Goal: Task Accomplishment & Management: Use online tool/utility

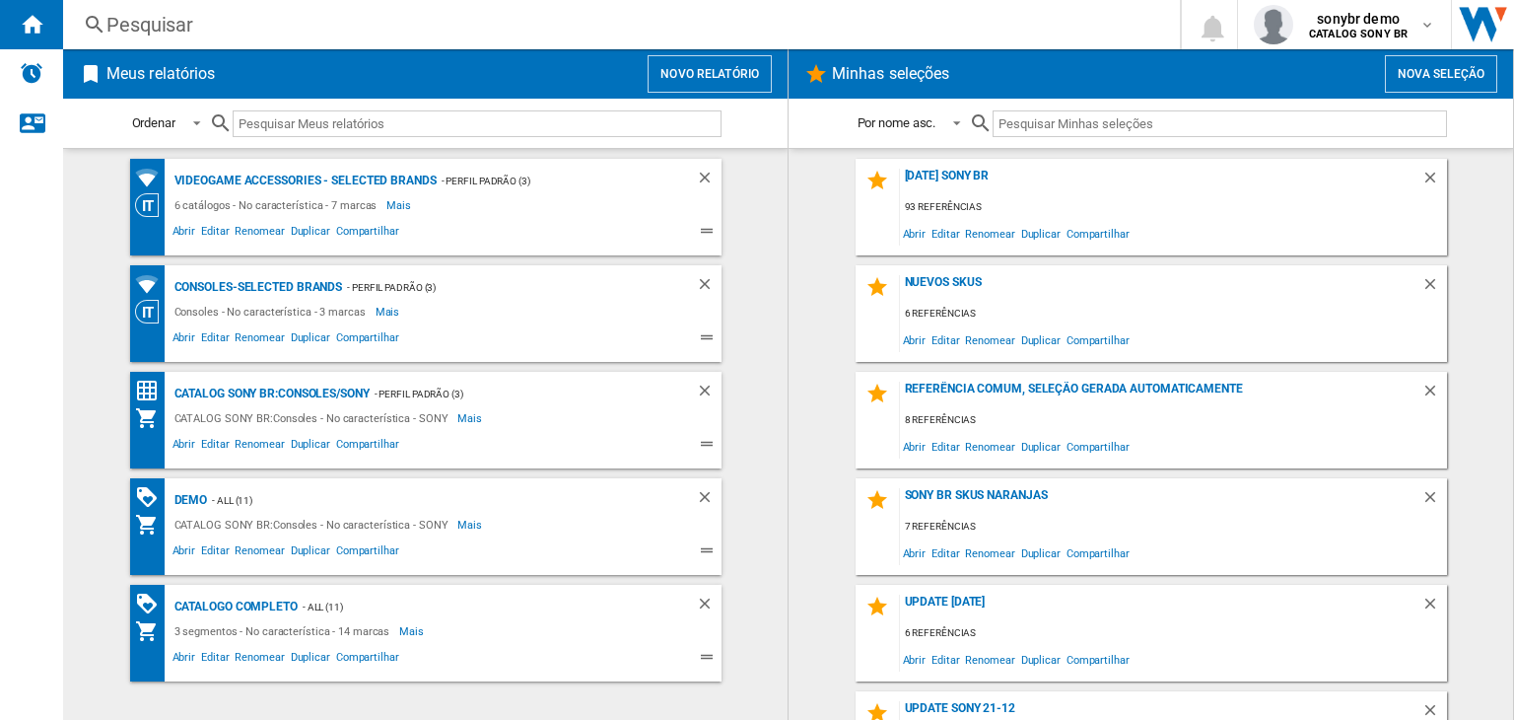
click at [725, 71] on button "Novo relatório" at bounding box center [710, 73] width 124 height 37
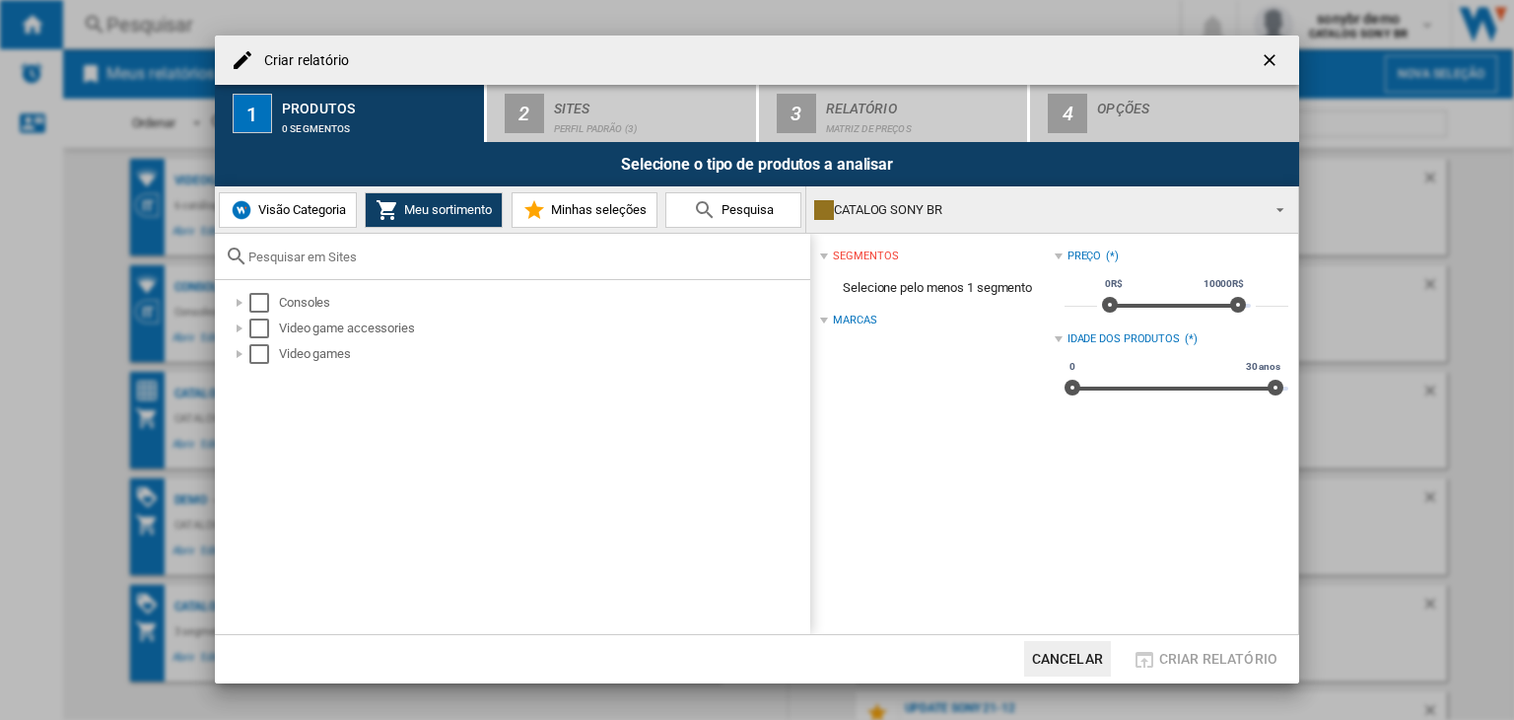
click at [276, 212] on span "Visão Categoria" at bounding box center [299, 209] width 93 height 15
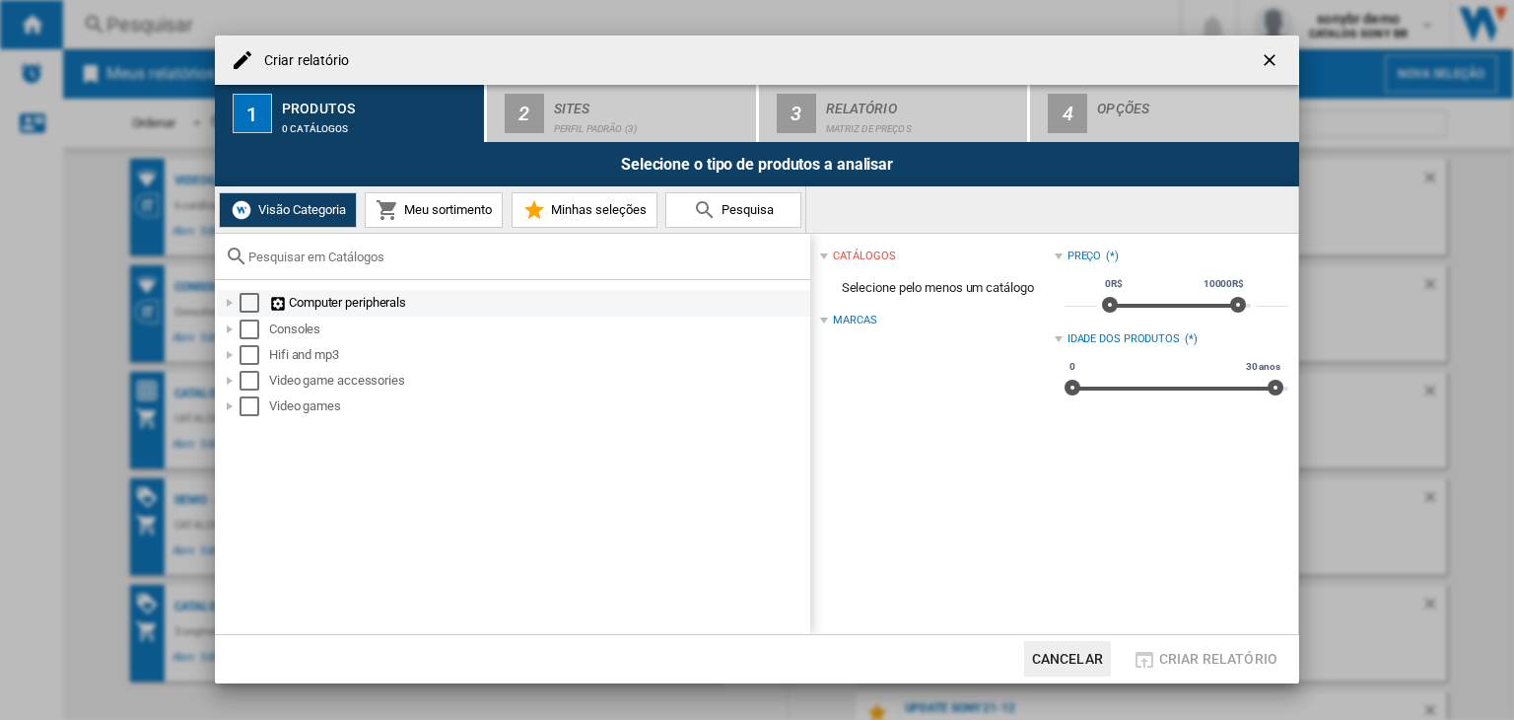
click at [243, 303] on div "Select" at bounding box center [250, 303] width 20 height 20
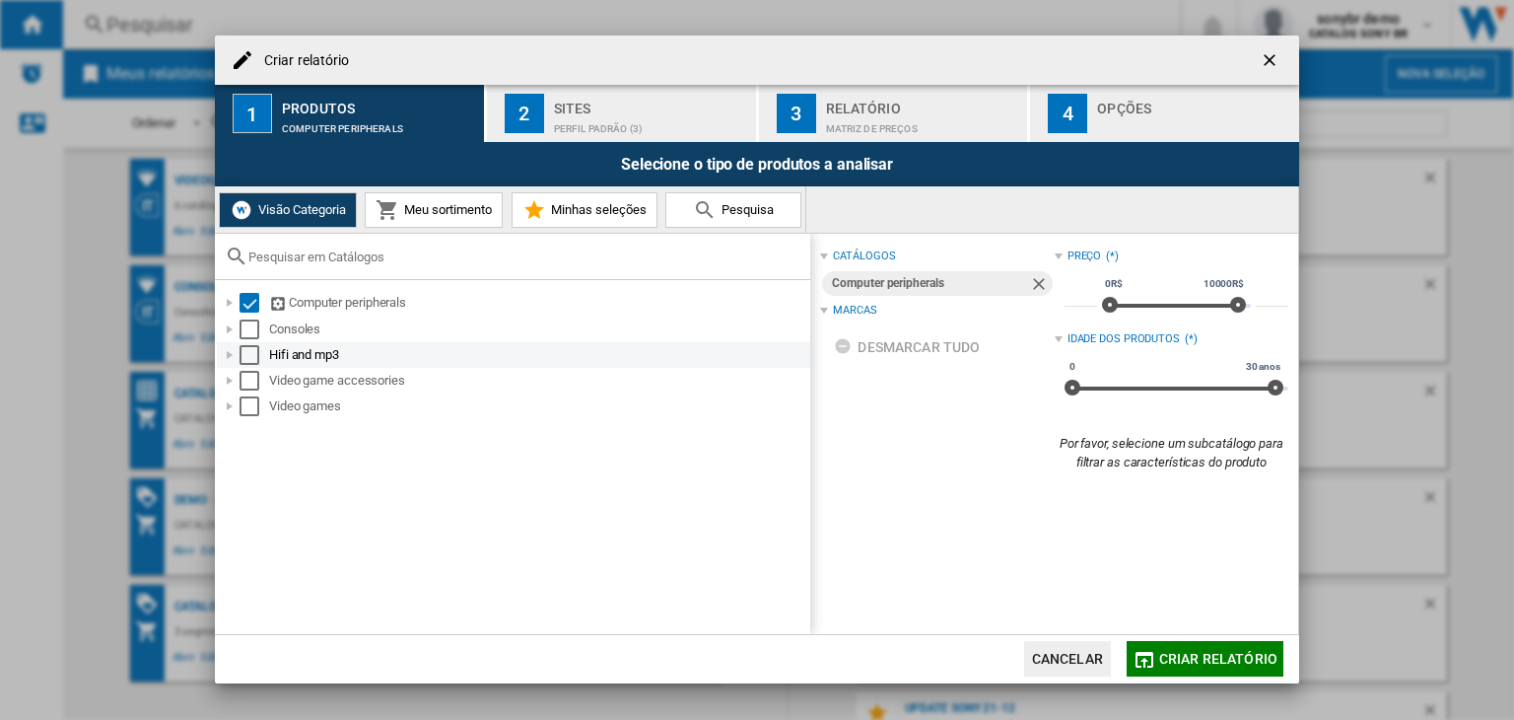
drag, startPoint x: 248, startPoint y: 330, endPoint x: 250, endPoint y: 346, distance: 15.9
click at [248, 330] on div "Select" at bounding box center [250, 329] width 20 height 20
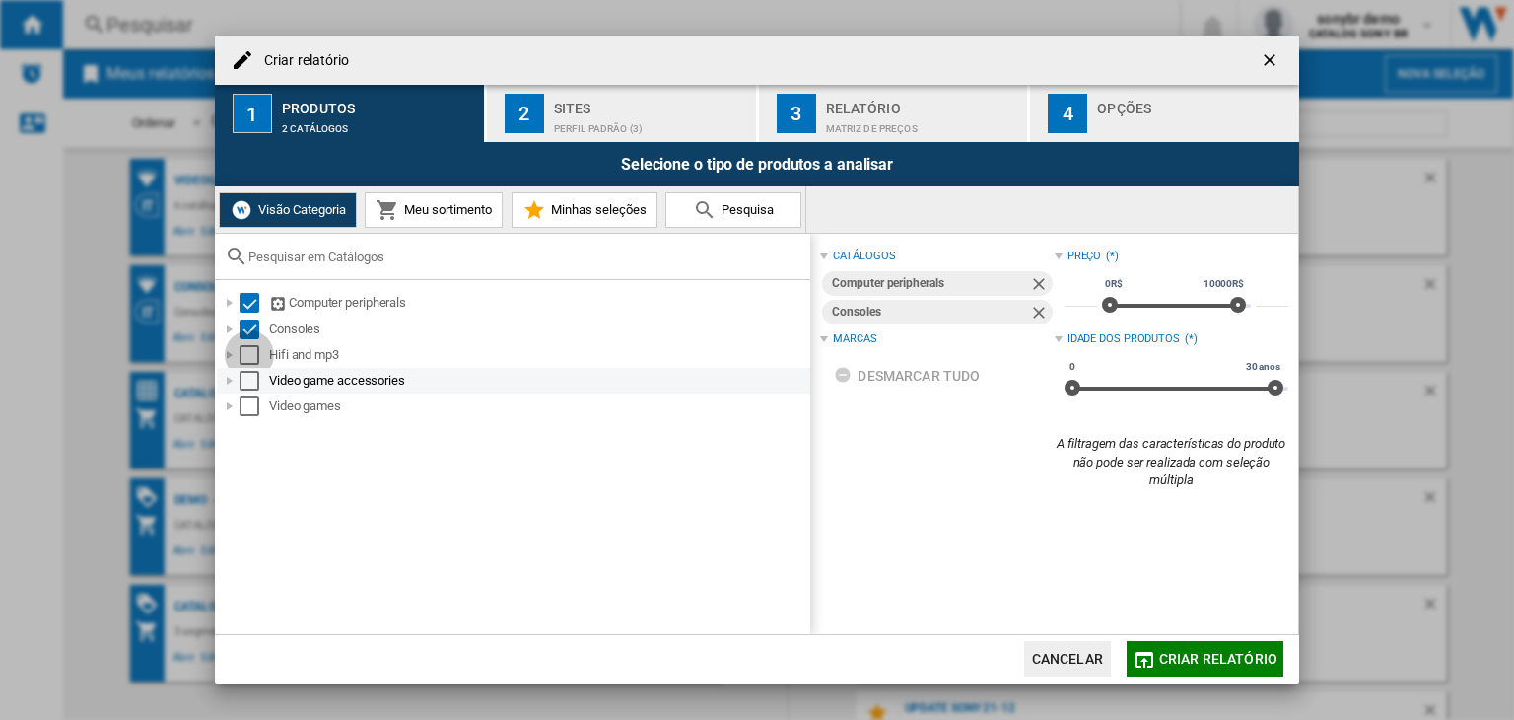
drag, startPoint x: 250, startPoint y: 352, endPoint x: 249, endPoint y: 387, distance: 35.5
click at [250, 353] on div "Select" at bounding box center [250, 355] width 20 height 20
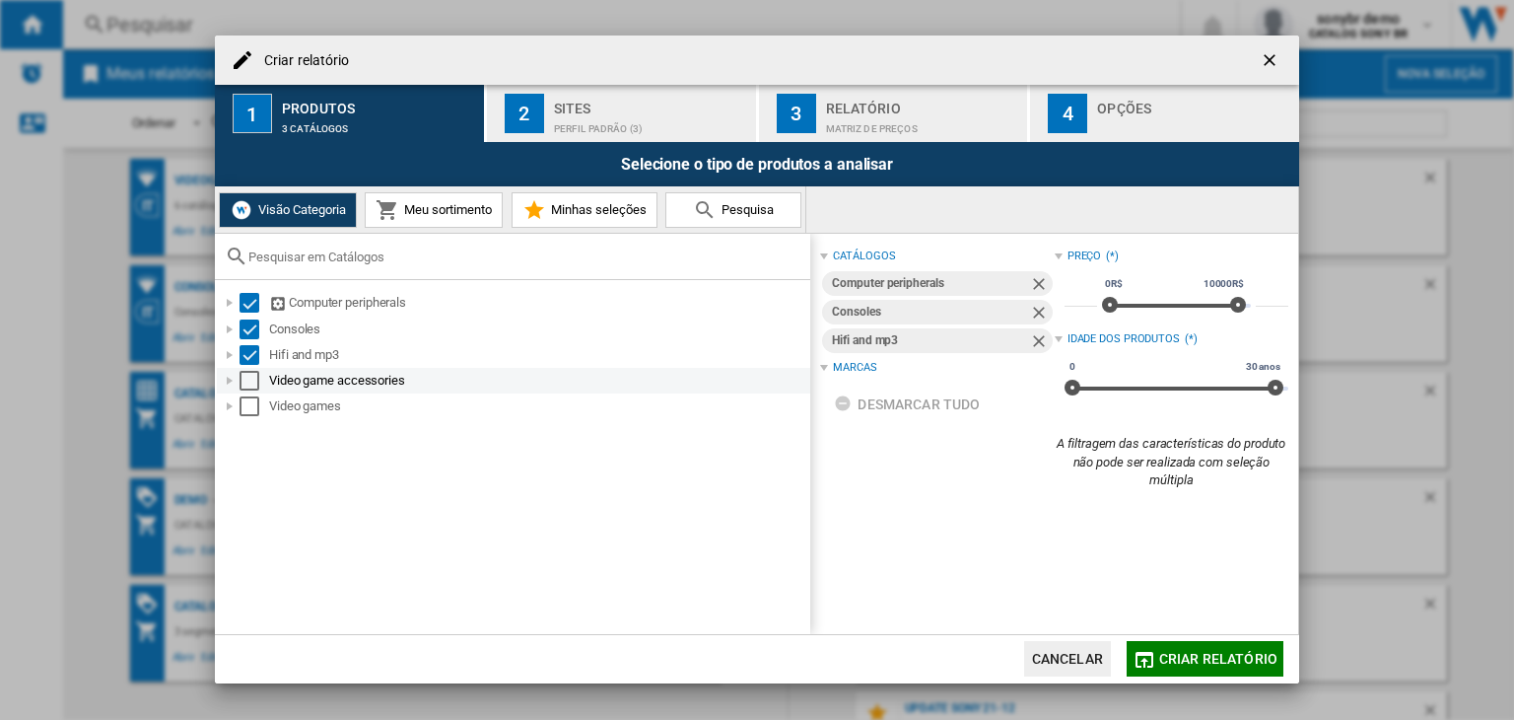
click at [249, 387] on div "Select" at bounding box center [250, 381] width 20 height 20
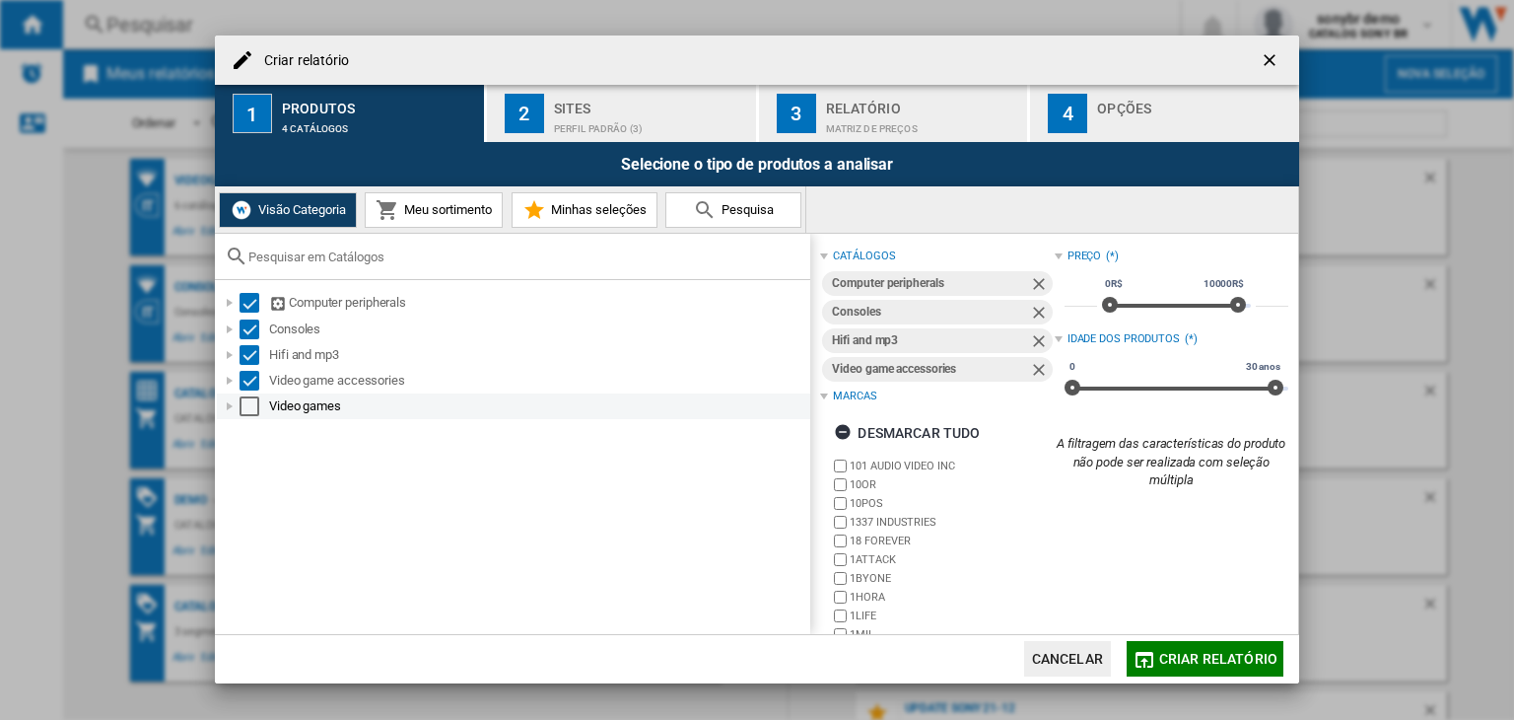
click at [252, 412] on div "Select" at bounding box center [250, 406] width 20 height 20
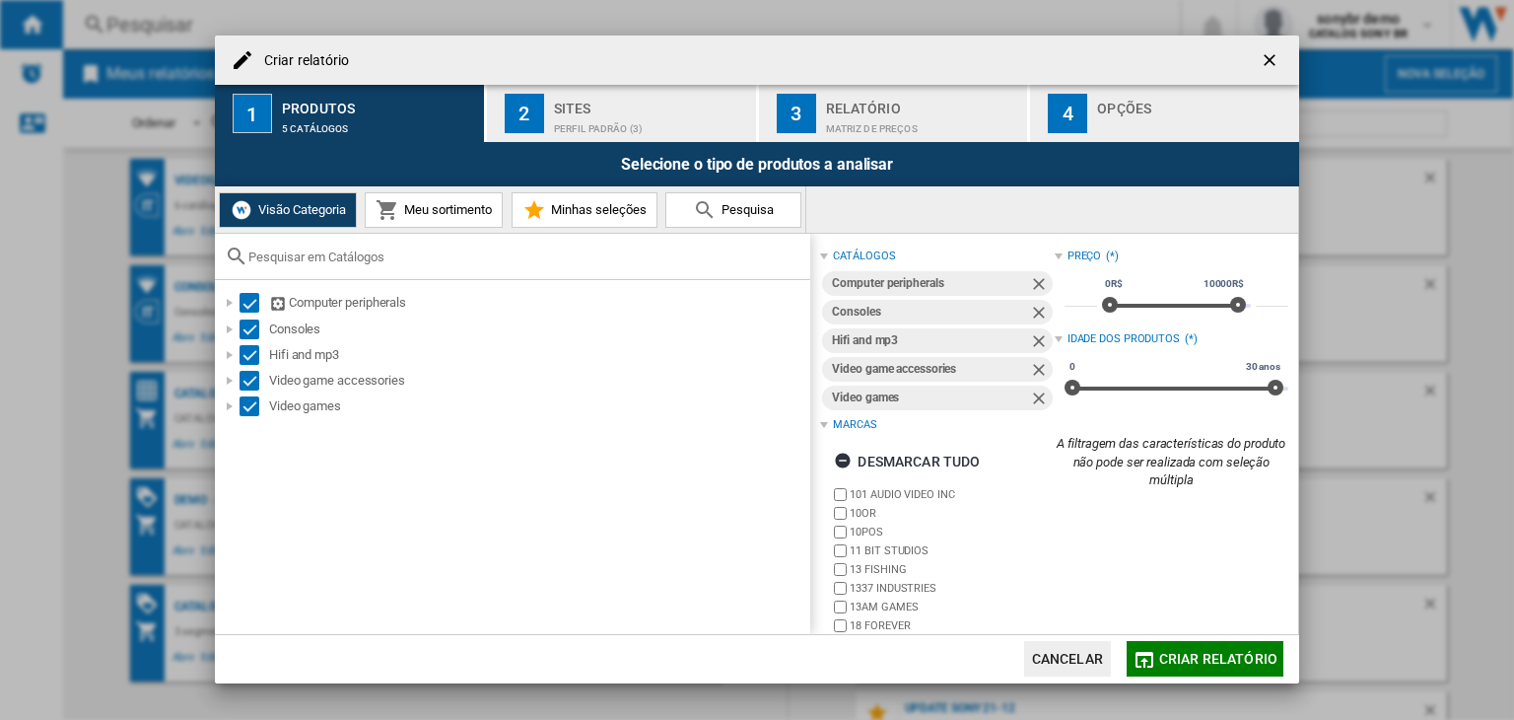
click at [584, 124] on div "Perfil padrão (3)" at bounding box center [651, 123] width 194 height 21
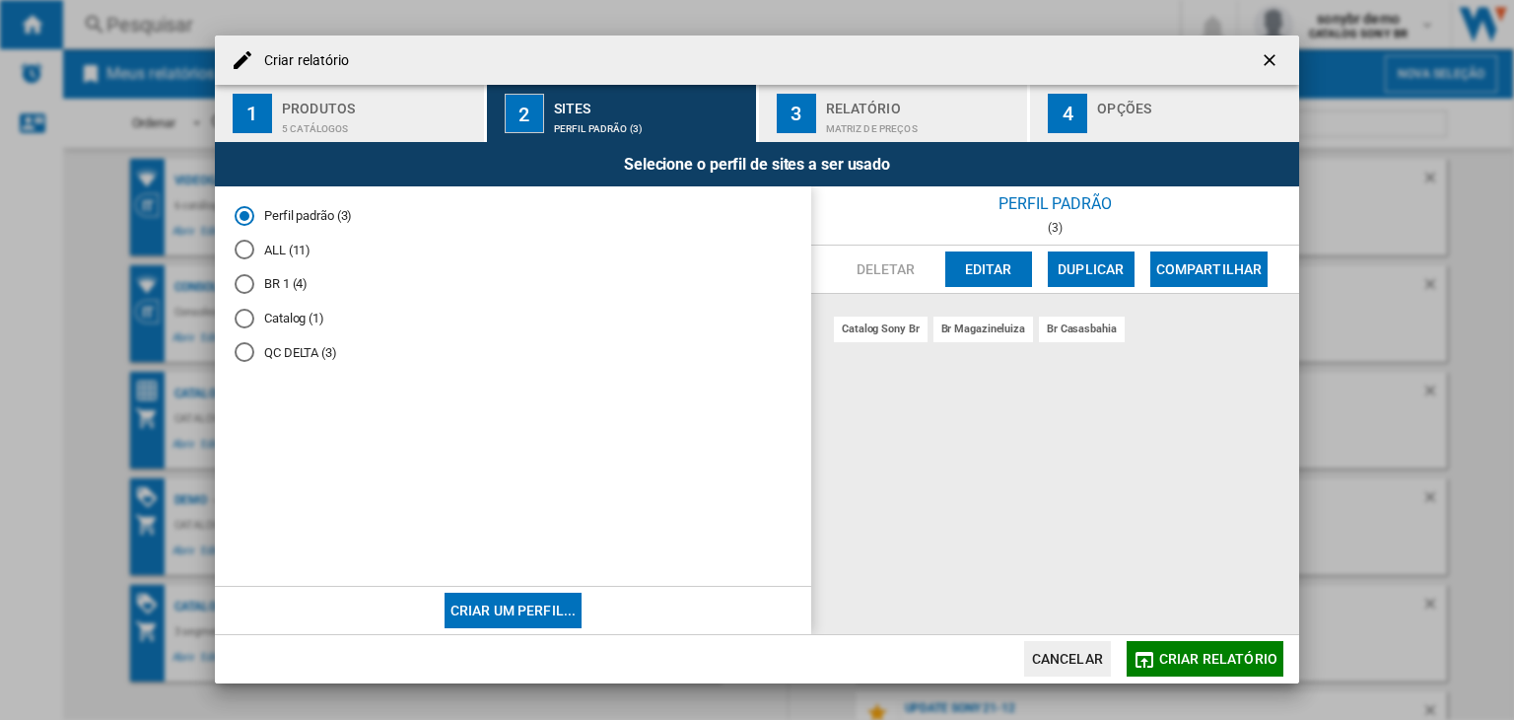
click at [277, 281] on md-radio-button "BR 1 (4)" at bounding box center [513, 284] width 557 height 19
click at [276, 319] on md-radio-button "Catalog (1)" at bounding box center [513, 318] width 557 height 19
click at [293, 347] on md-radio-button "QC DELTA (3)" at bounding box center [513, 352] width 557 height 19
click at [296, 247] on md-radio-button "ALL (11)" at bounding box center [513, 250] width 557 height 19
click at [301, 207] on md-radio-button "Perfil padrão (3)" at bounding box center [513, 215] width 557 height 19
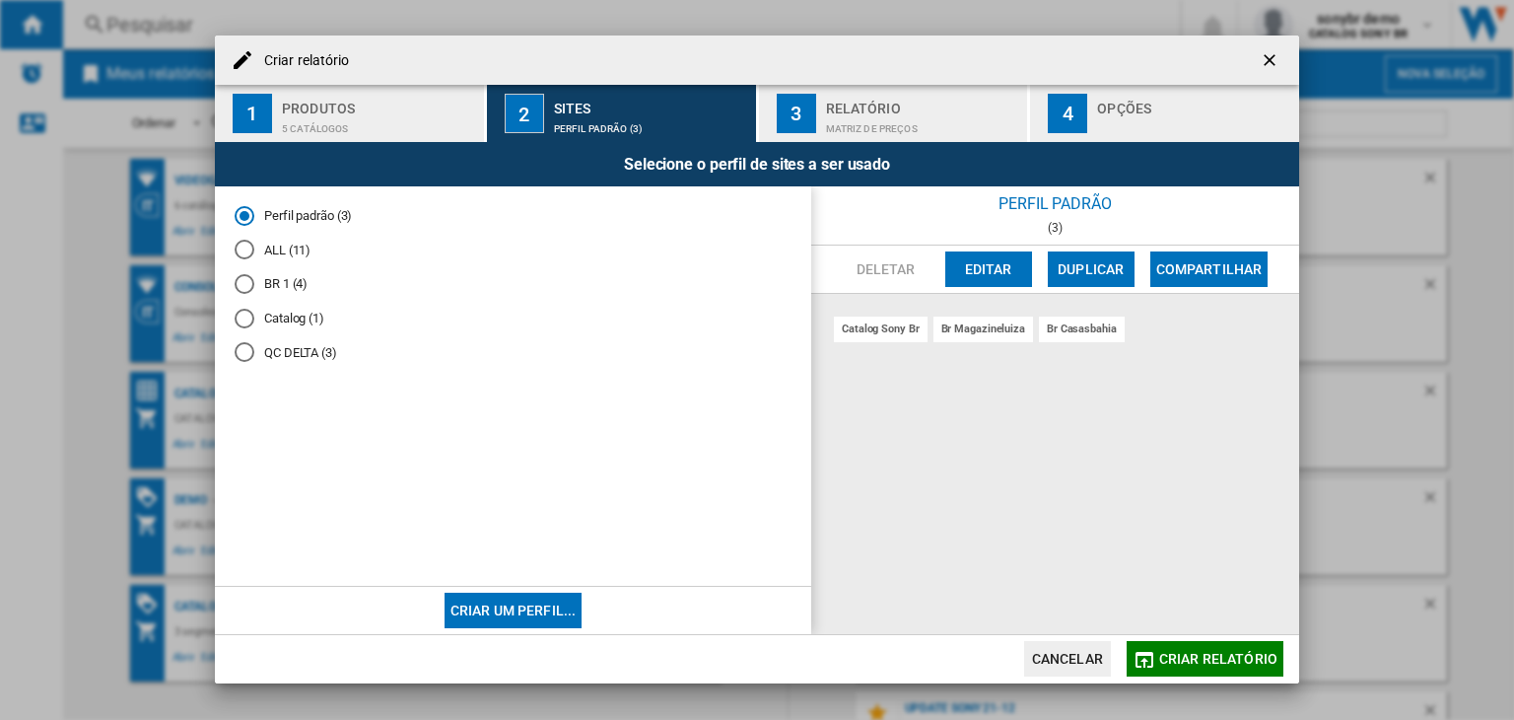
click at [373, 408] on span at bounding box center [513, 472] width 557 height 188
click at [519, 612] on button "Criar um perfil..." at bounding box center [514, 610] width 138 height 35
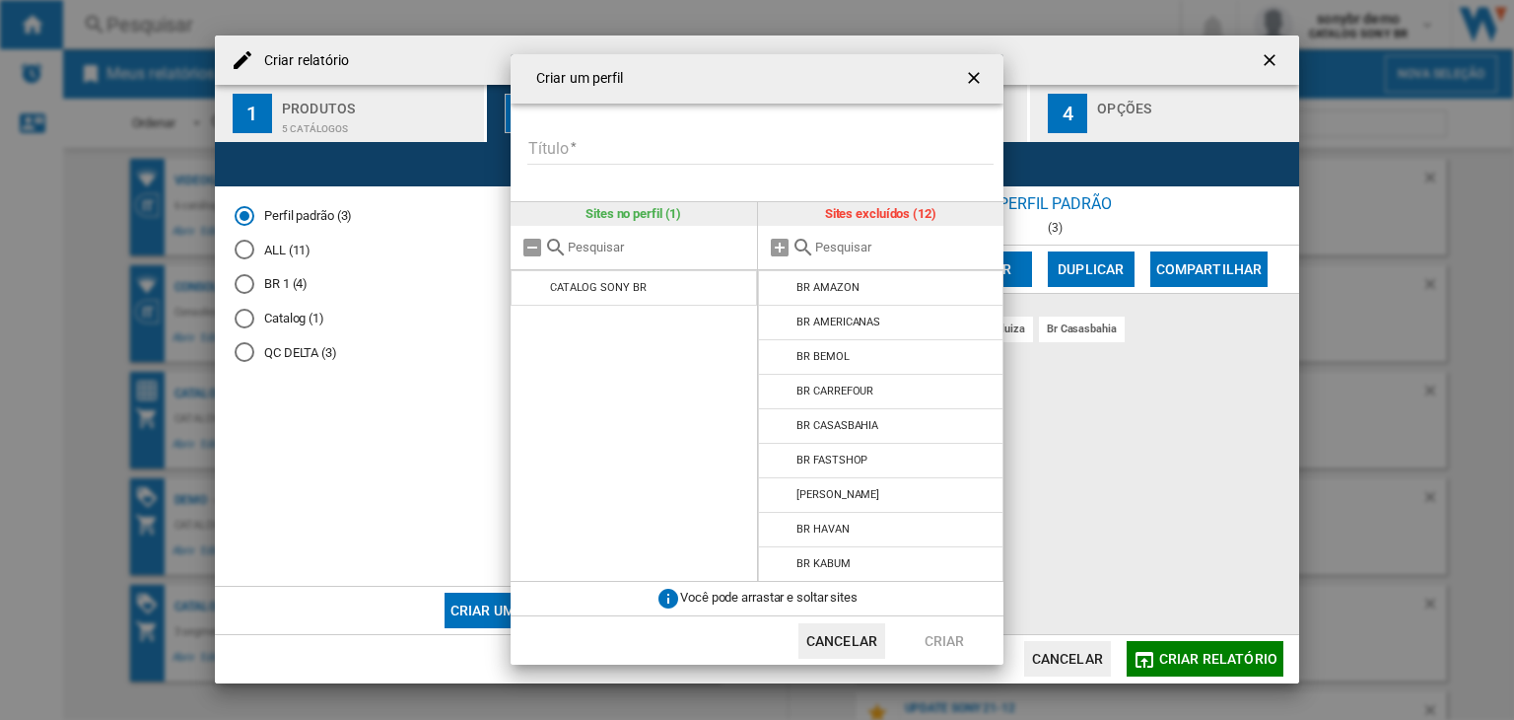
click at [641, 252] on input "text" at bounding box center [657, 247] width 179 height 15
type input "NEW AP"
click at [849, 246] on input "text" at bounding box center [904, 247] width 179 height 15
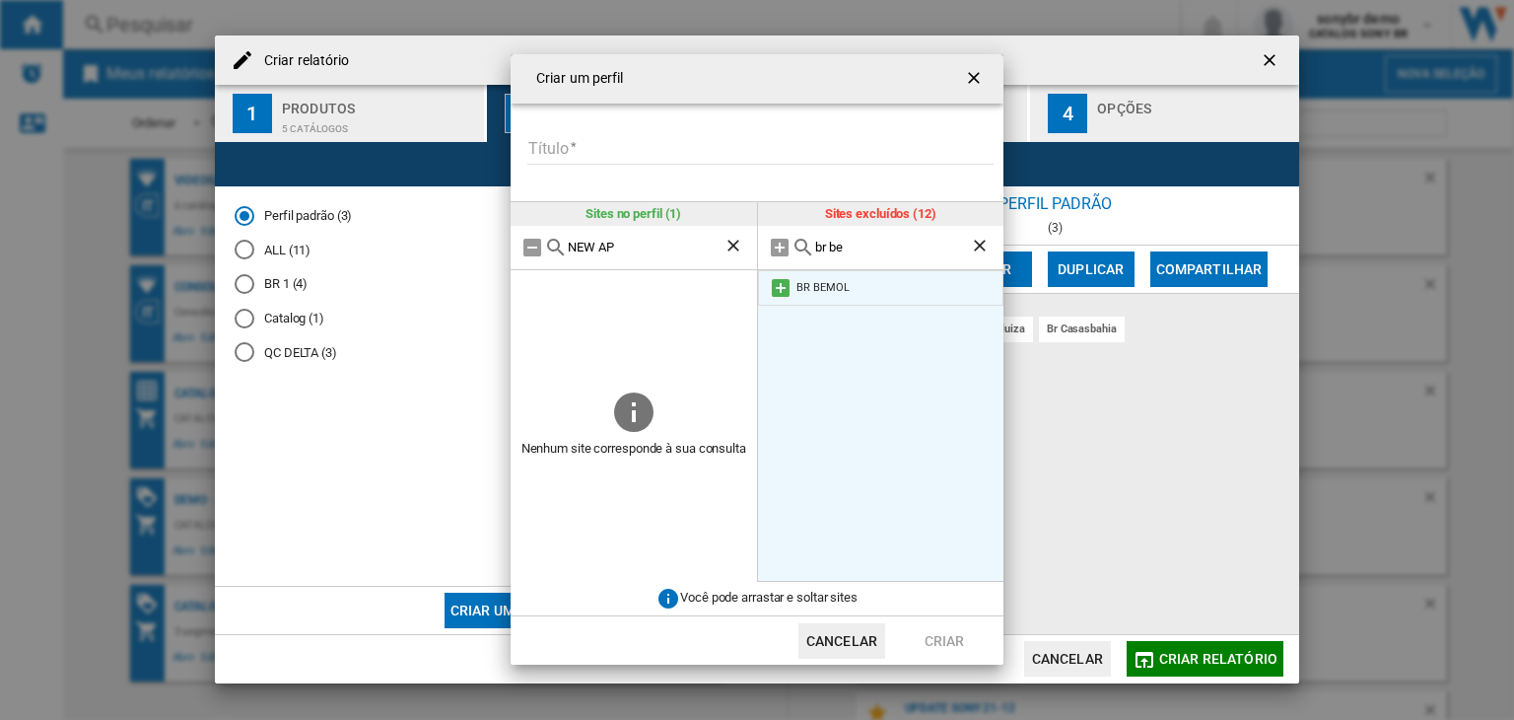
click at [764, 286] on li "BR BEMOL" at bounding box center [881, 287] width 246 height 35
click at [776, 289] on md-icon at bounding box center [781, 288] width 24 height 24
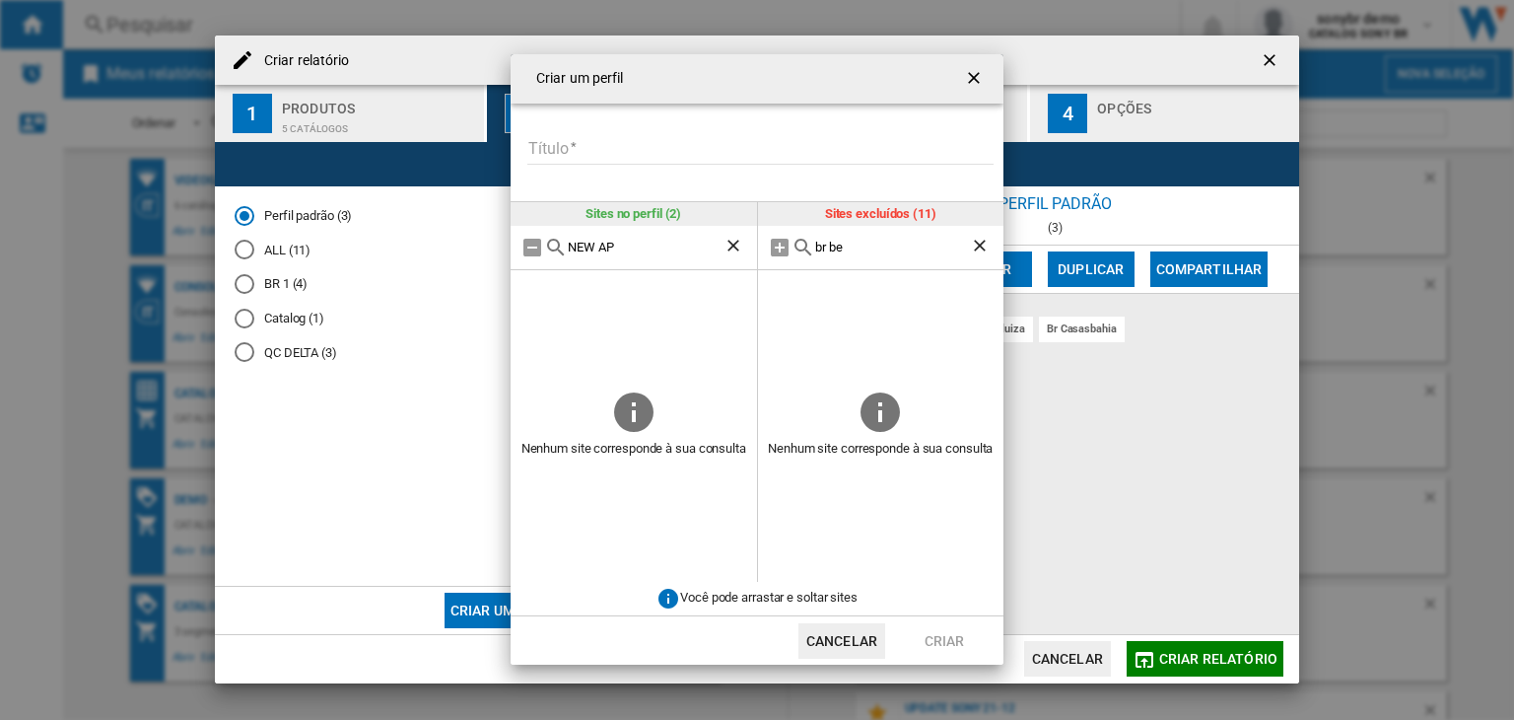
click at [864, 250] on input "br be" at bounding box center [893, 247] width 156 height 15
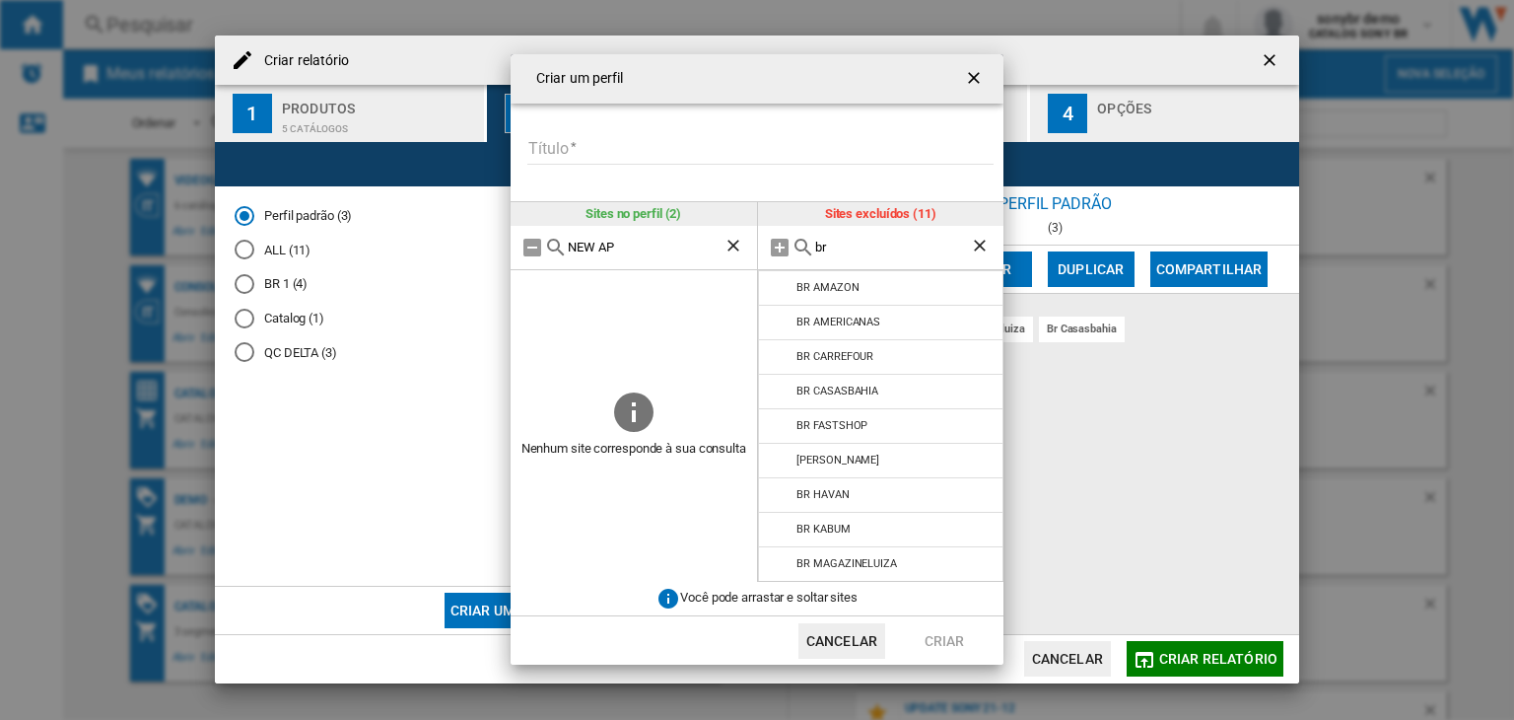
click at [651, 376] on span at bounding box center [634, 328] width 246 height 117
click at [875, 252] on input "br" at bounding box center [893, 247] width 156 height 15
type input "br"
click at [779, 493] on md-icon at bounding box center [781, 495] width 24 height 24
click at [783, 492] on md-icon at bounding box center [781, 495] width 24 height 24
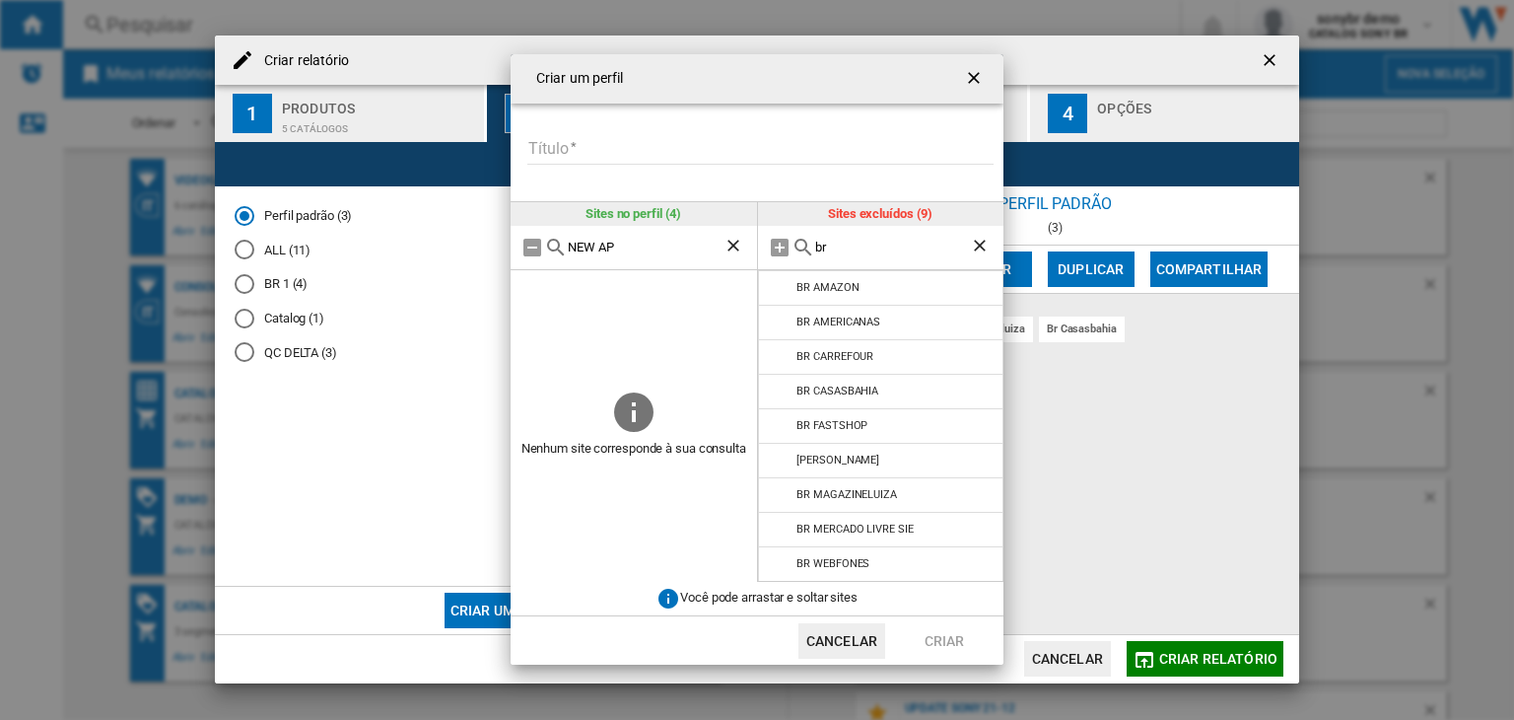
click at [983, 80] on ng-md-icon "getI18NText('BUTTONS.CLOSE_DIALOG')" at bounding box center [976, 80] width 24 height 24
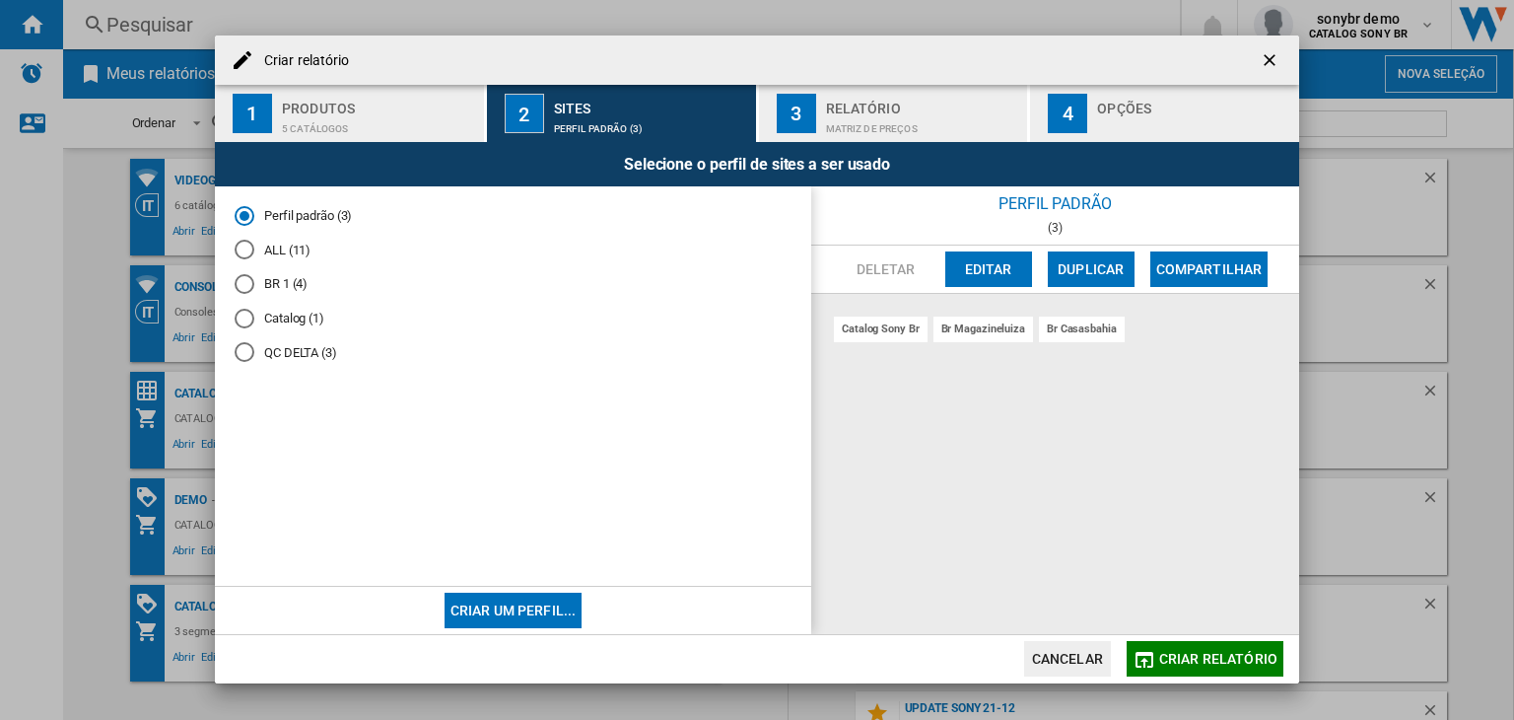
click at [532, 608] on button "Criar um perfil..." at bounding box center [514, 610] width 138 height 35
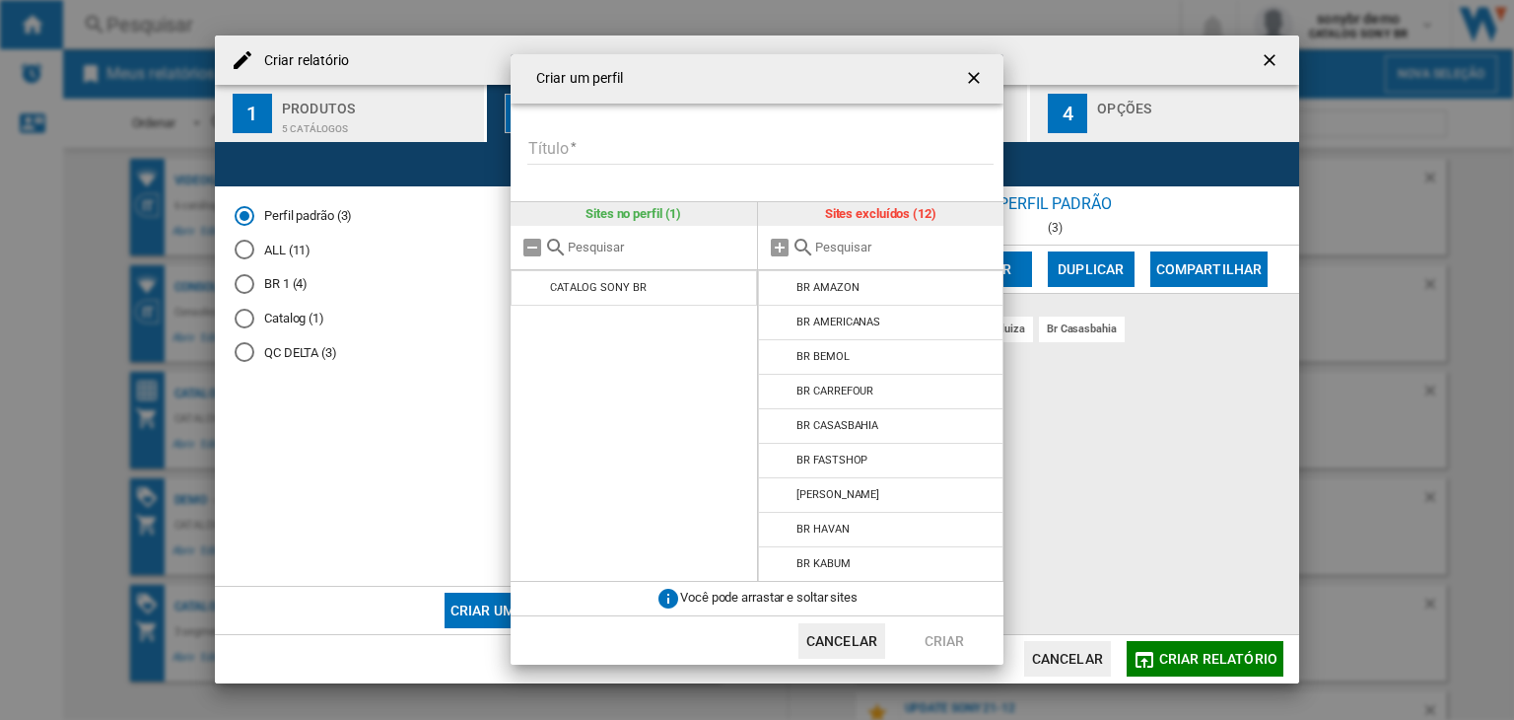
click at [623, 249] on input "{{::title}} {{::getI18NText('BUTTONS.CANCEL')}} ..." at bounding box center [657, 247] width 179 height 15
type input "NEW AP"
click at [586, 130] on form "Título Digite um título para o seu perfil" at bounding box center [764, 138] width 478 height 69
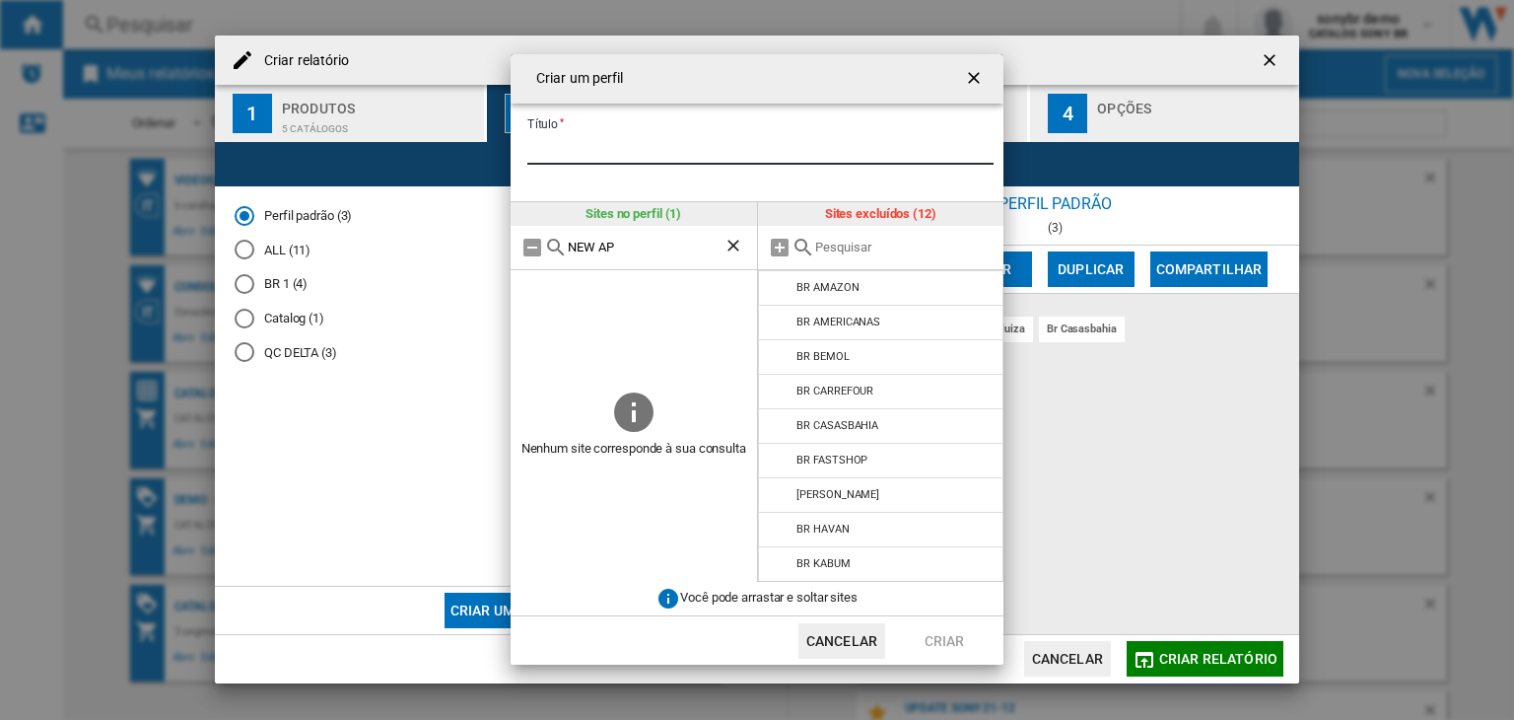
click at [588, 151] on input "Título" at bounding box center [760, 150] width 466 height 30
type input "******"
click at [742, 249] on ng-md-icon "Limpar busca" at bounding box center [736, 248] width 24 height 24
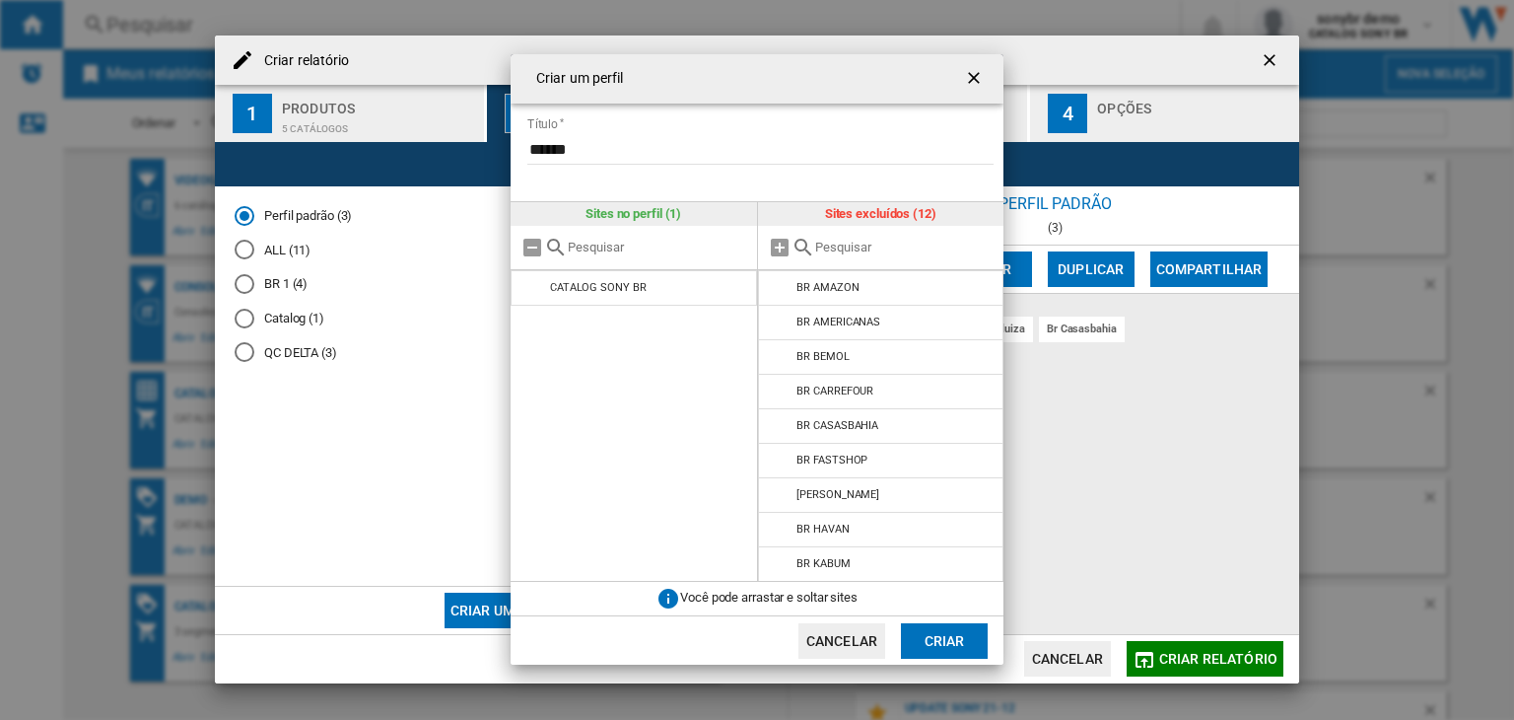
click at [831, 253] on input "{{::title}} {{::getI18NText('BUTTONS.CANCEL')}} ..." at bounding box center [904, 247] width 179 height 15
type input "br"
click at [931, 641] on button "Criar" at bounding box center [944, 640] width 87 height 35
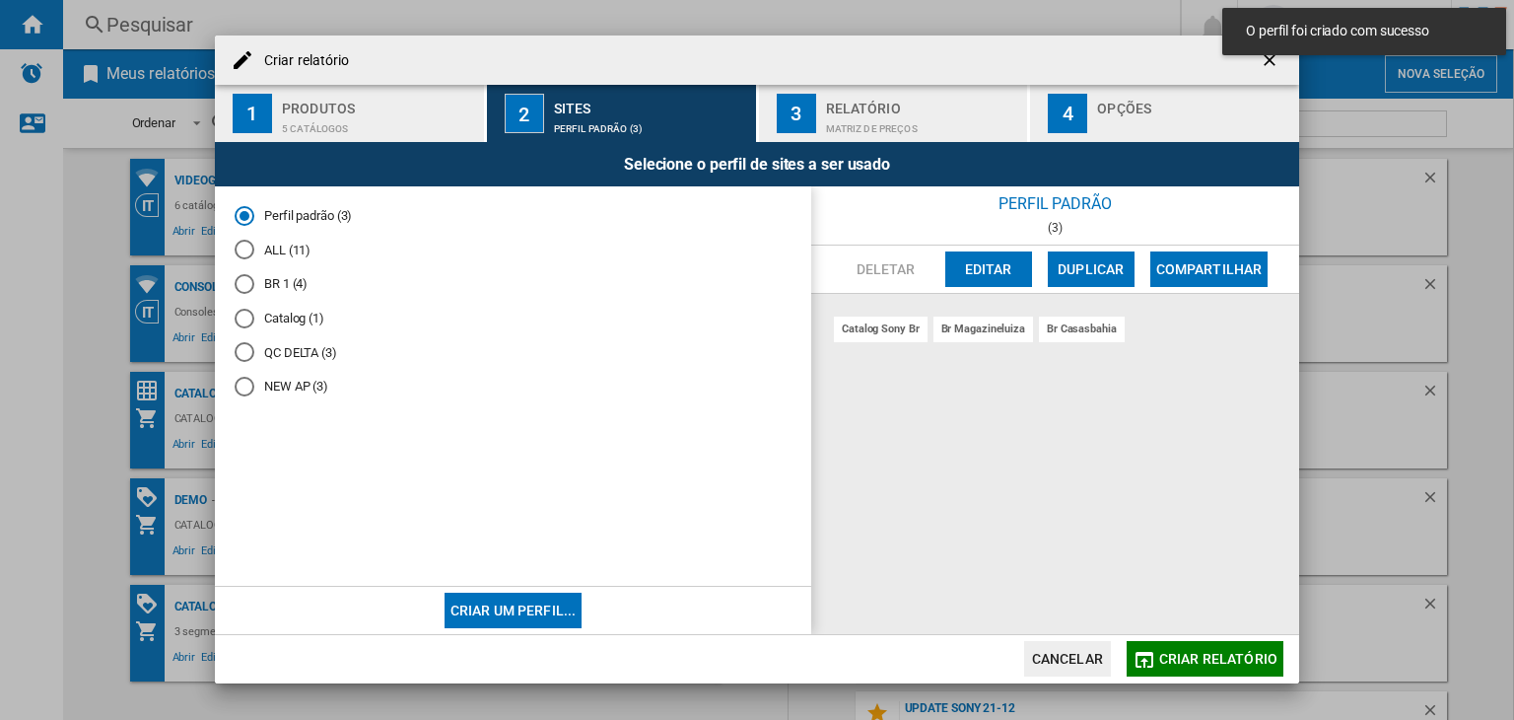
click at [300, 380] on md-radio-button "NEW AP (3)" at bounding box center [513, 387] width 557 height 19
click at [1222, 658] on span "Criar relatório" at bounding box center [1218, 659] width 118 height 16
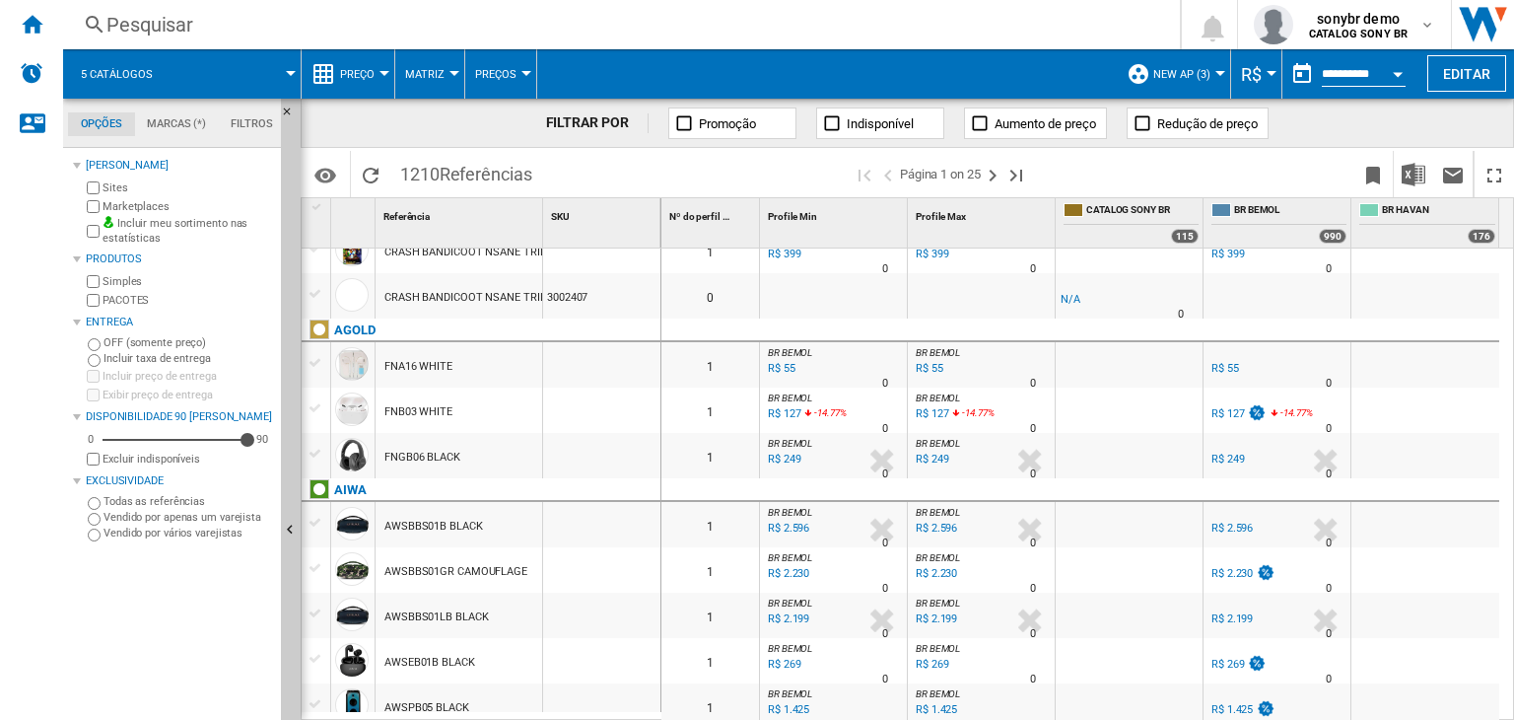
scroll to position [1084, 0]
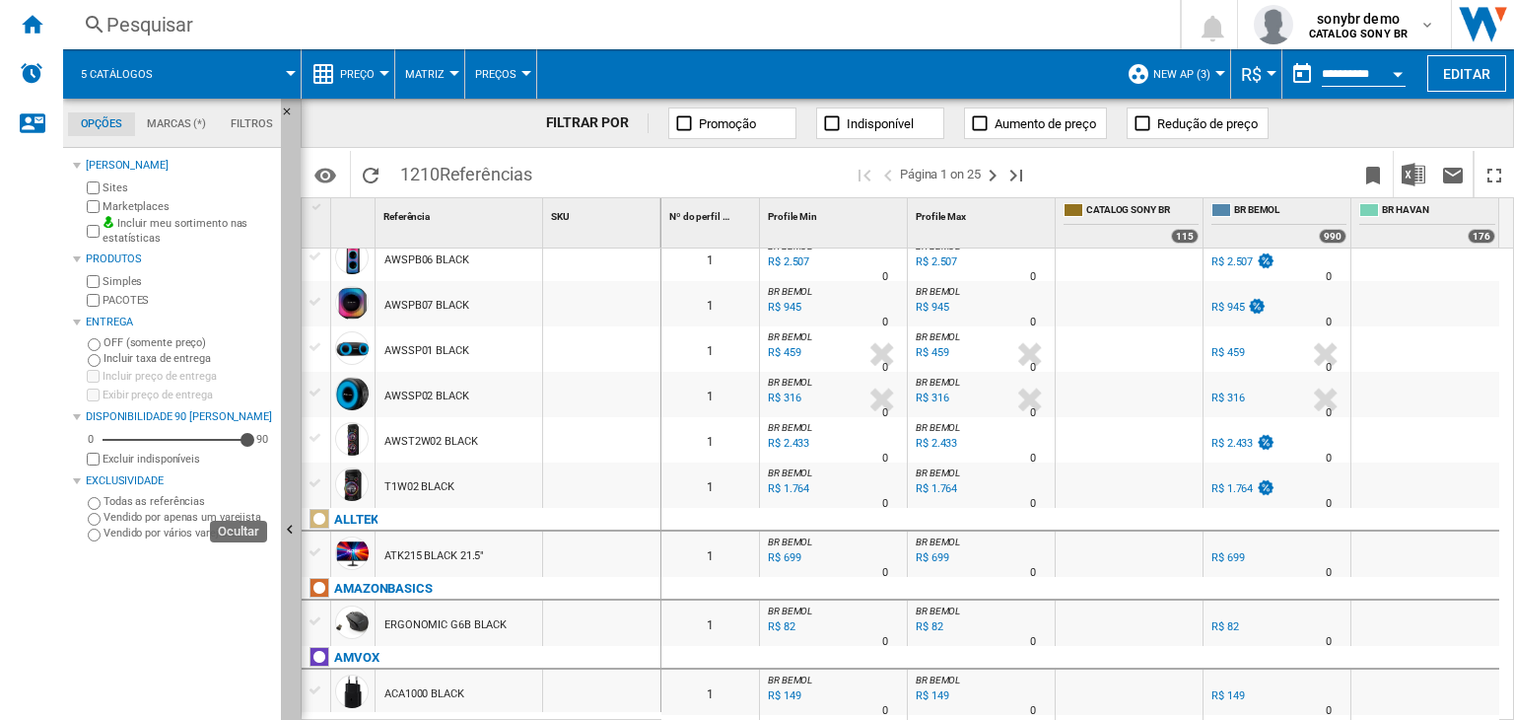
click at [286, 538] on ng-md-icon "Ocultar" at bounding box center [293, 533] width 24 height 24
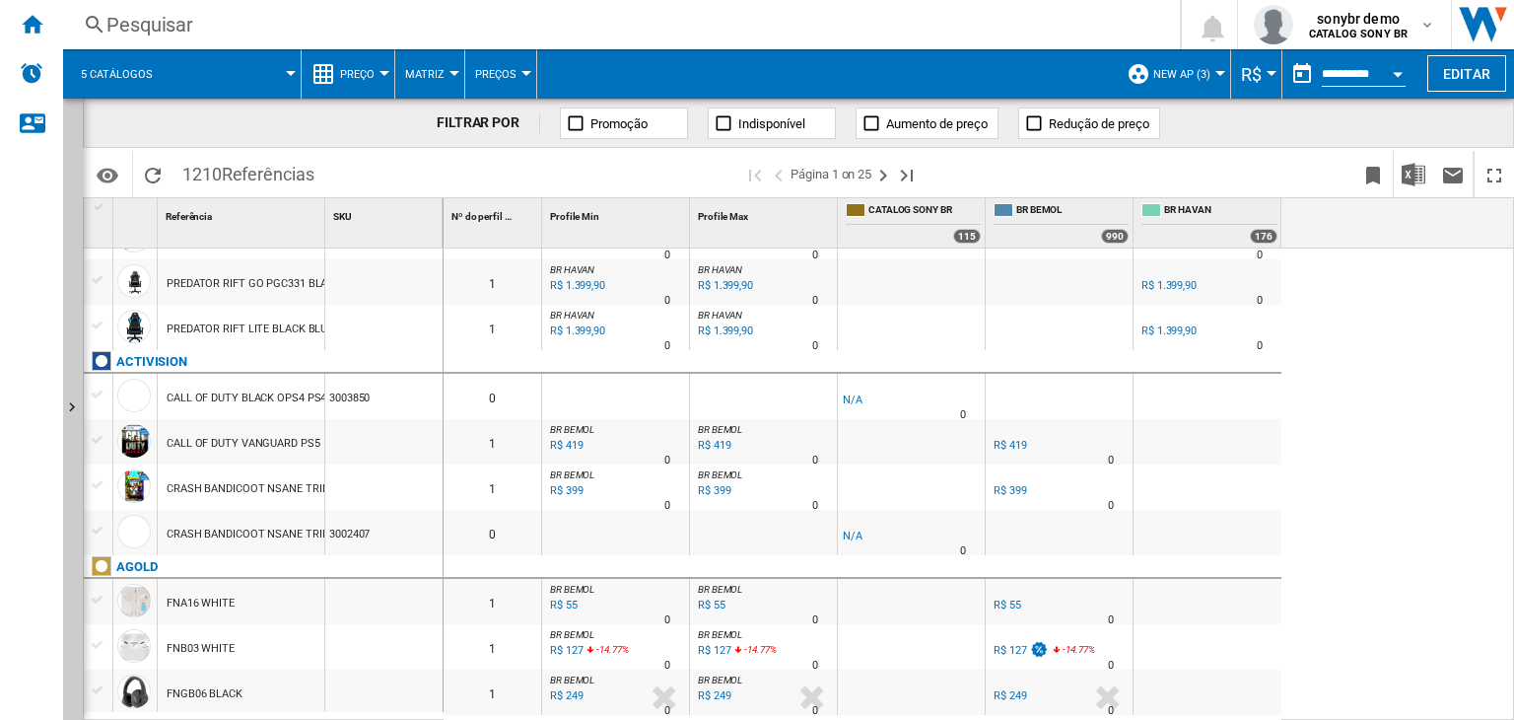
scroll to position [454, 0]
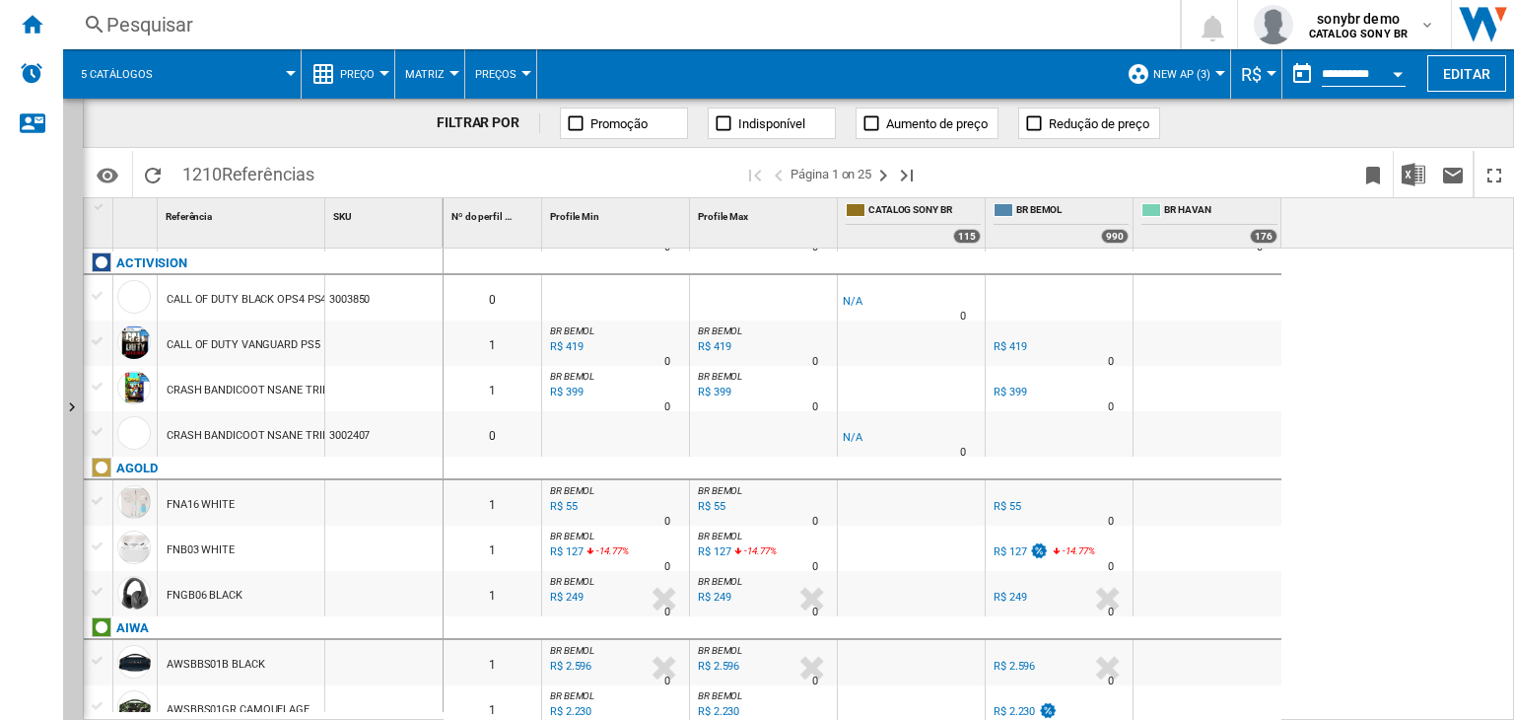
click at [252, 151] on span "1210 Referências" at bounding box center [249, 171] width 152 height 41
click at [899, 176] on ng-md-icon "Última página" at bounding box center [907, 176] width 24 height 24
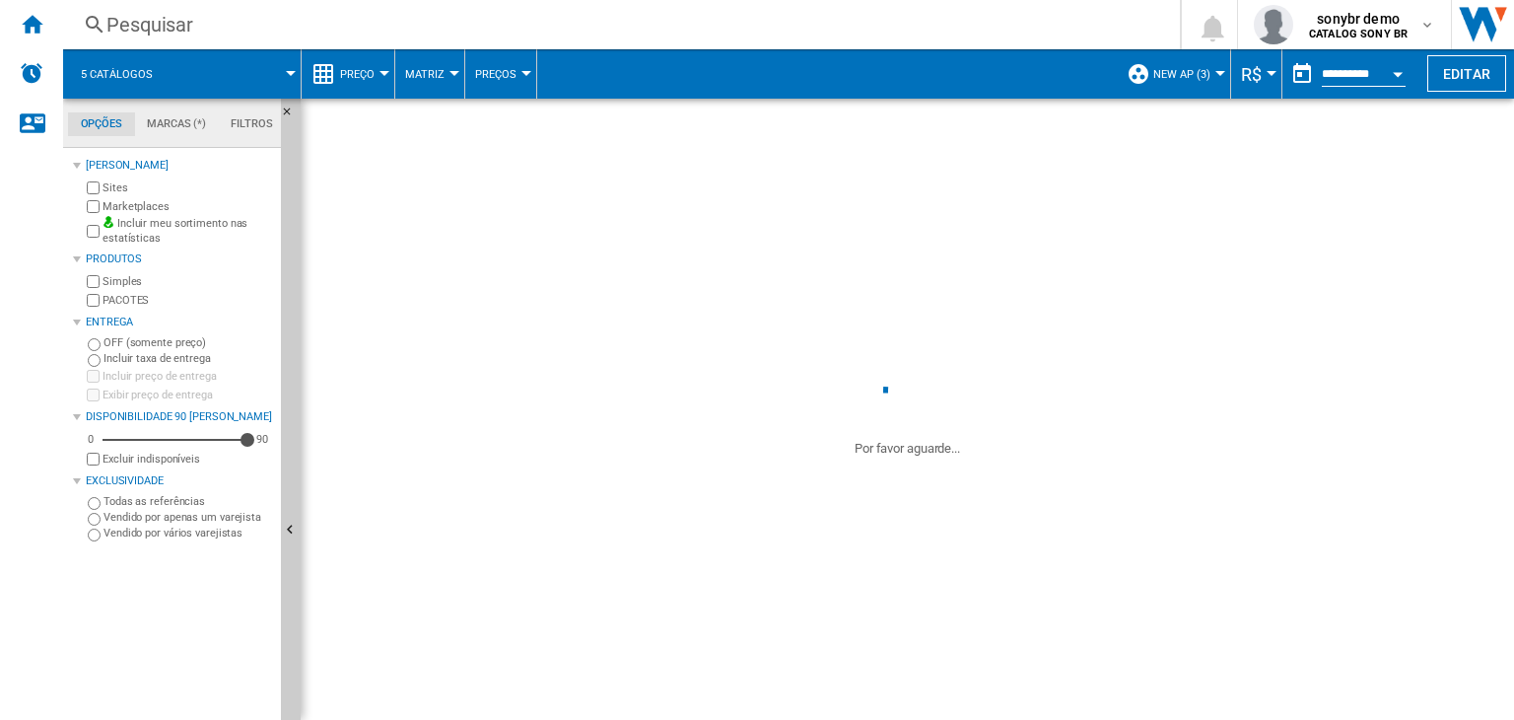
click at [1307, 281] on span at bounding box center [908, 230] width 1214 height 262
click at [371, 93] on button "Preço" at bounding box center [362, 73] width 44 height 49
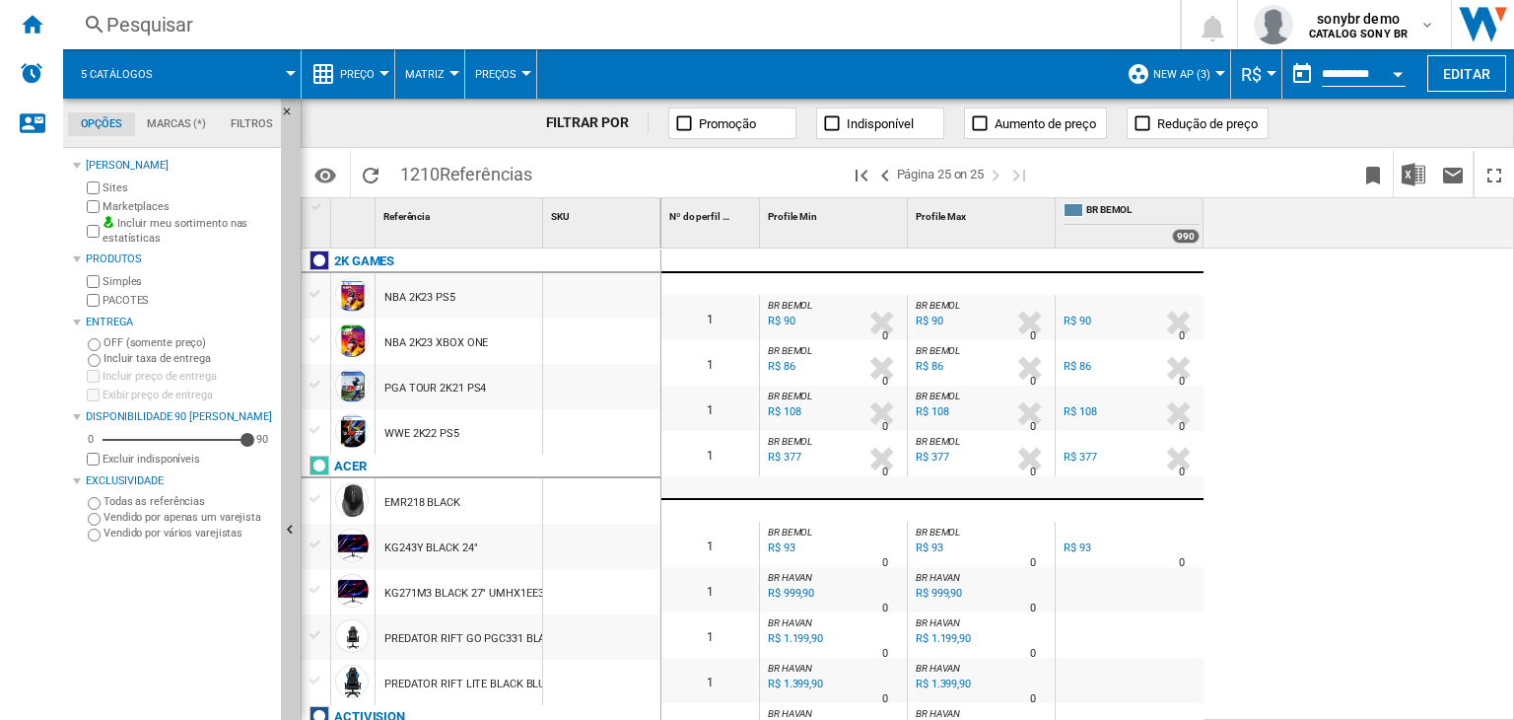
click at [369, 76] on md-backdrop at bounding box center [757, 360] width 1514 height 720
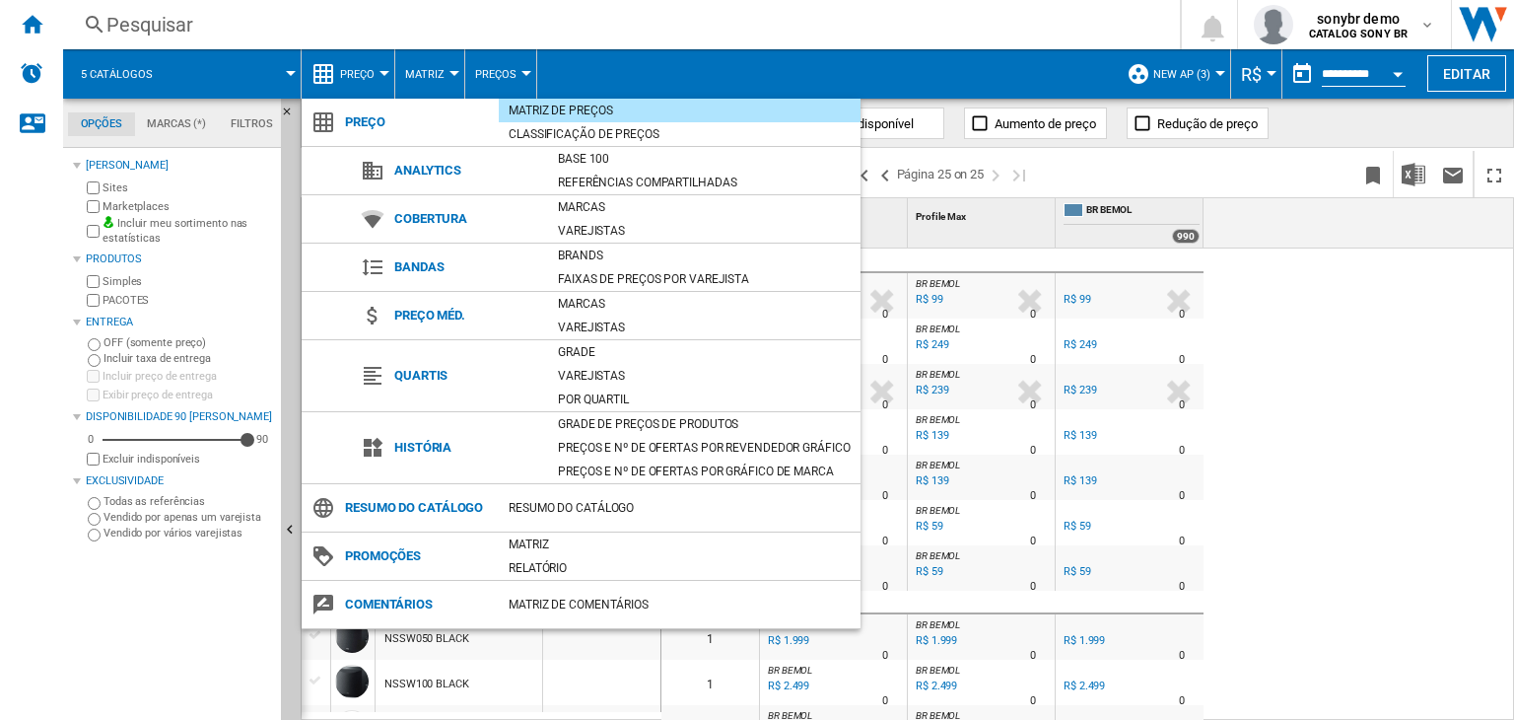
click at [1498, 406] on md-backdrop at bounding box center [757, 360] width 1514 height 720
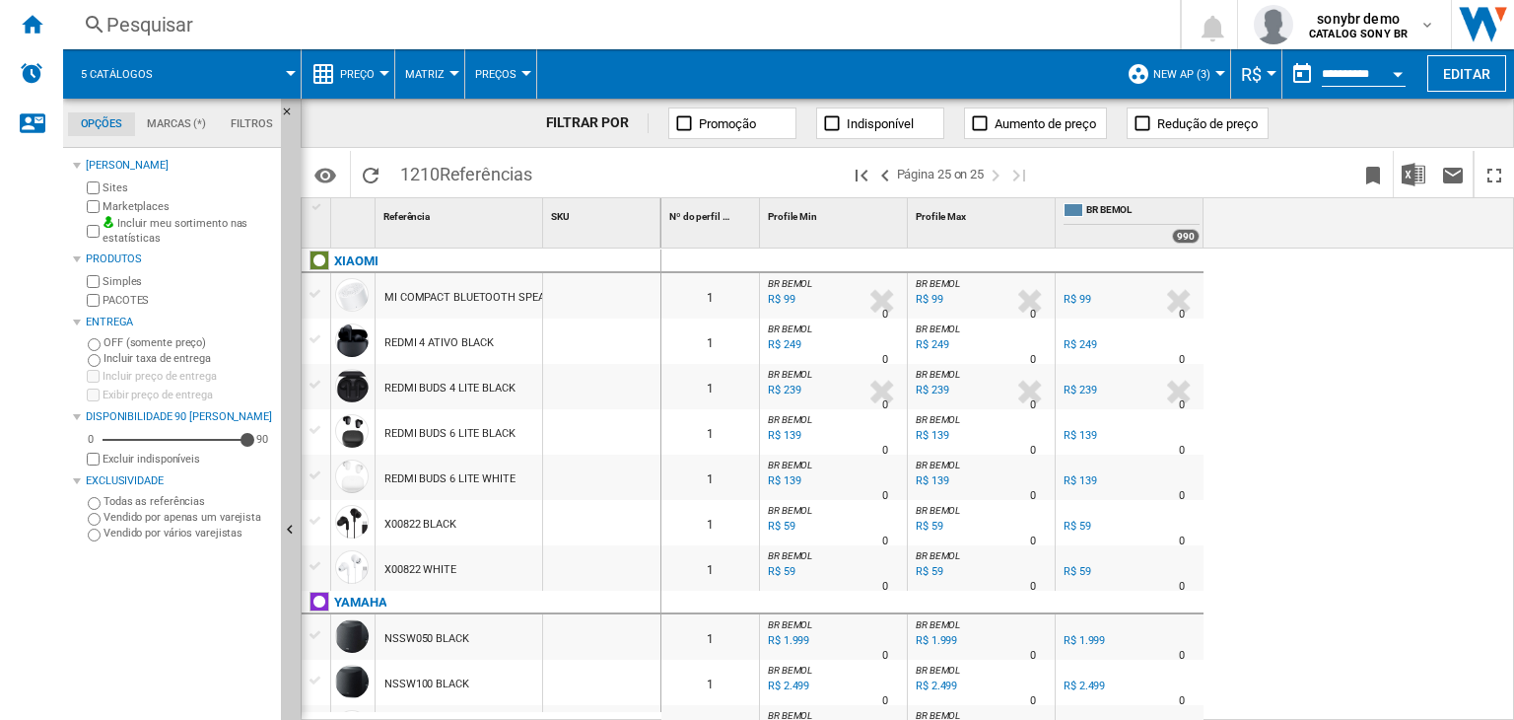
scroll to position [28, 0]
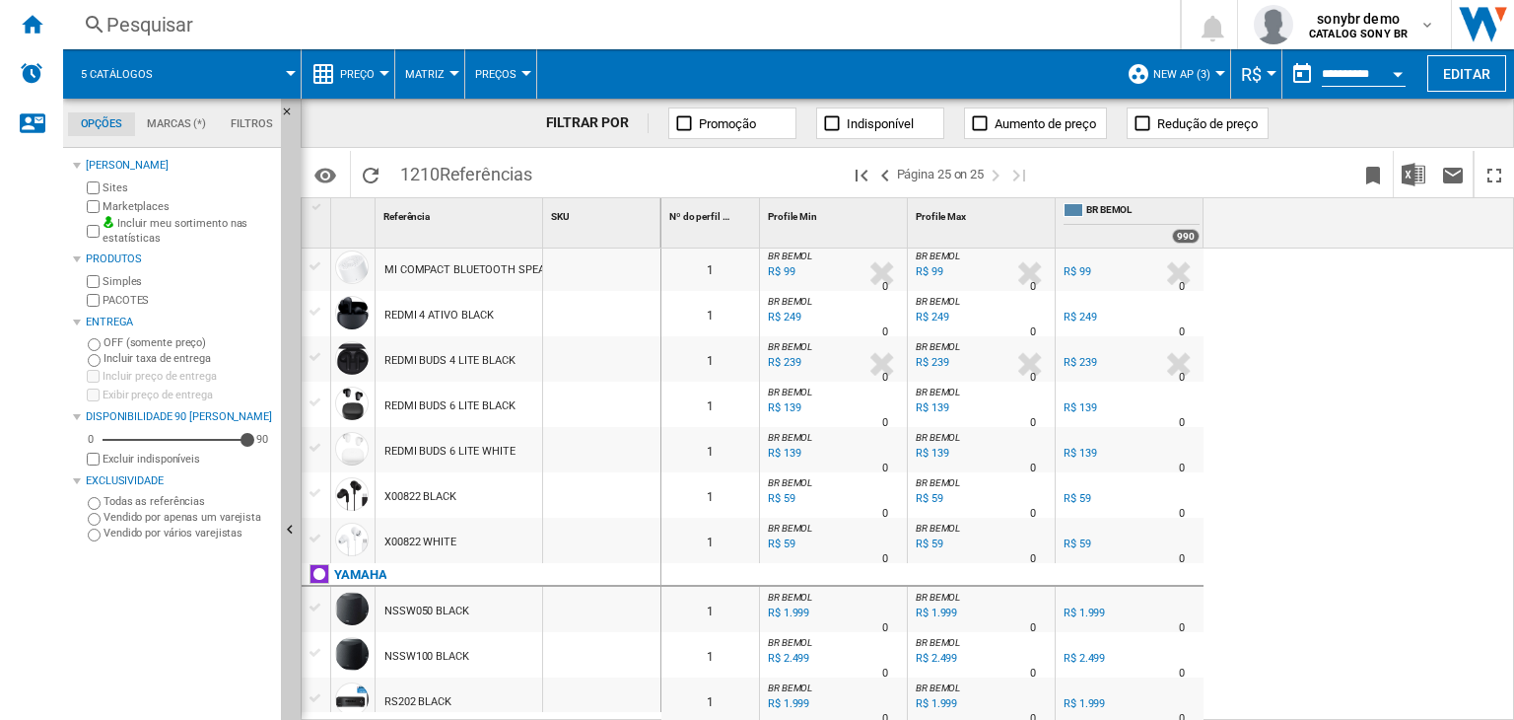
click at [346, 70] on span "Preço" at bounding box center [357, 74] width 35 height 13
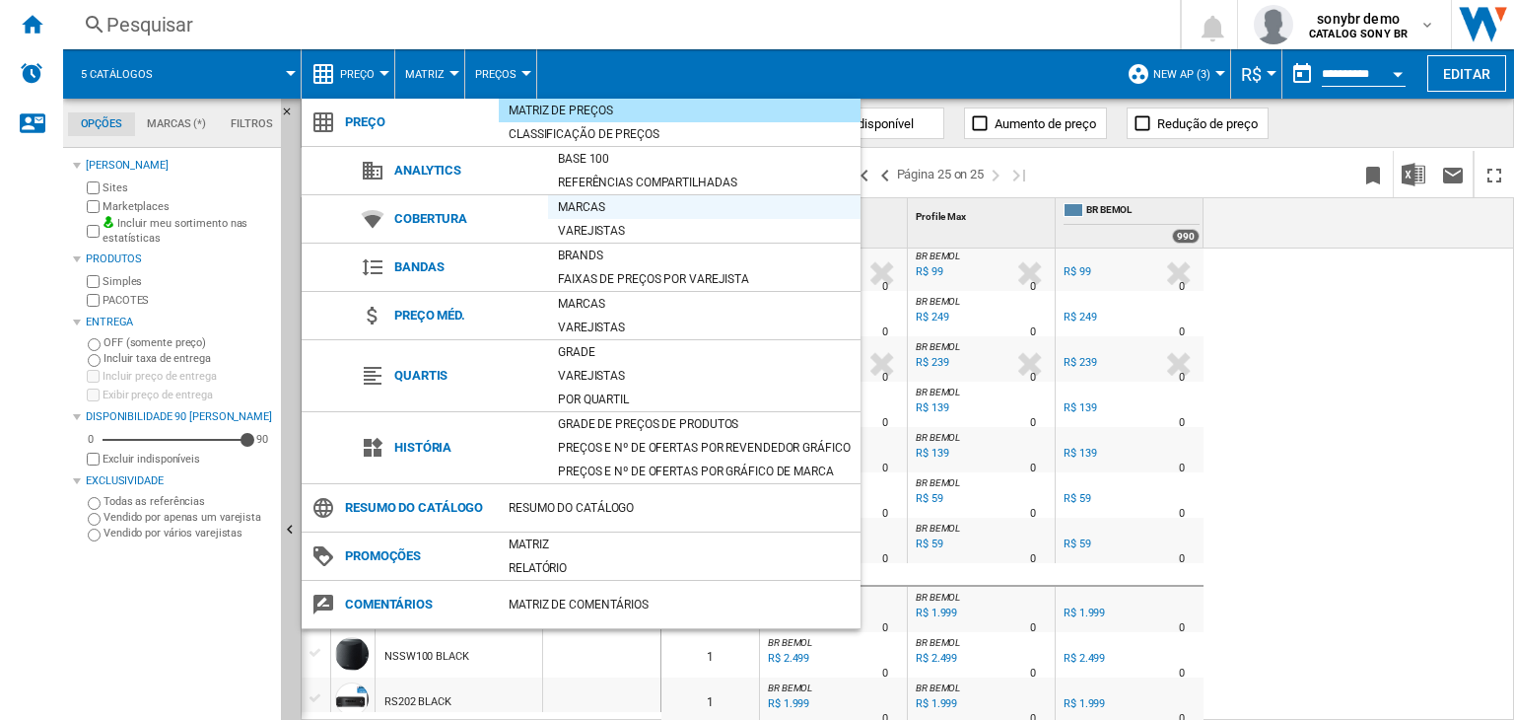
click at [600, 203] on div "Marcas" at bounding box center [704, 207] width 313 height 20
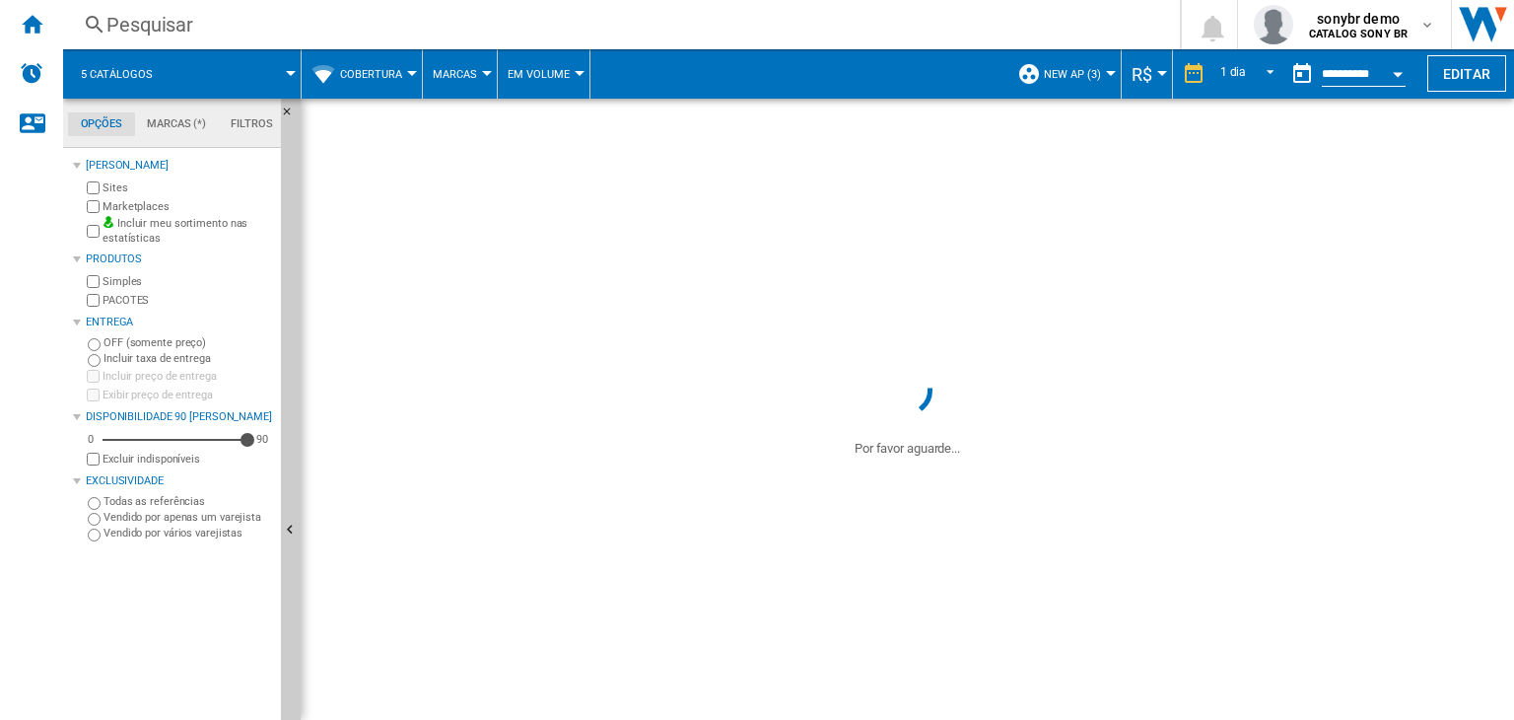
click at [470, 78] on span "Marcas" at bounding box center [455, 74] width 44 height 13
click at [499, 174] on span "Varejistas" at bounding box center [472, 170] width 69 height 18
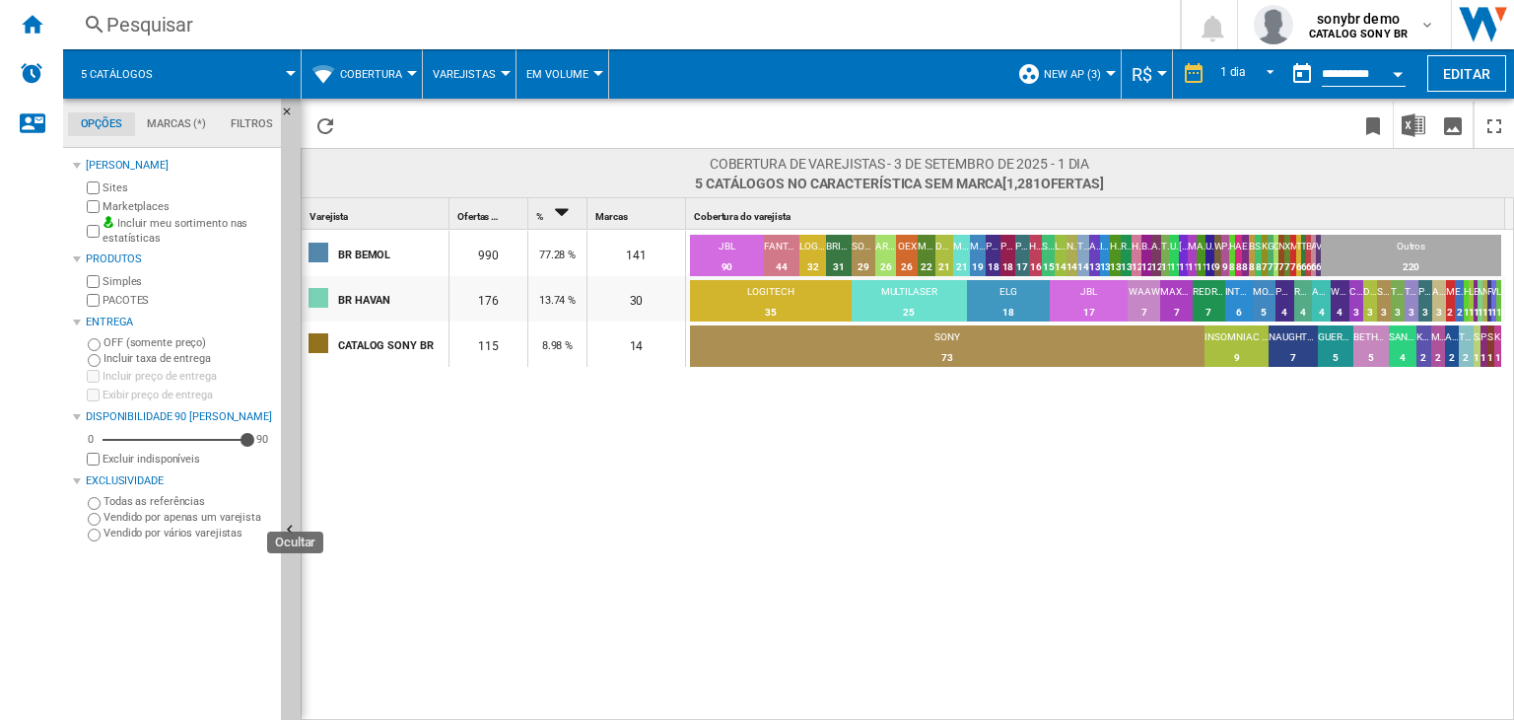
drag, startPoint x: 288, startPoint y: 517, endPoint x: 384, endPoint y: 163, distance: 366.6
click at [288, 517] on button "Ocultar" at bounding box center [291, 531] width 20 height 865
